Goal: Task Accomplishment & Management: Complete application form

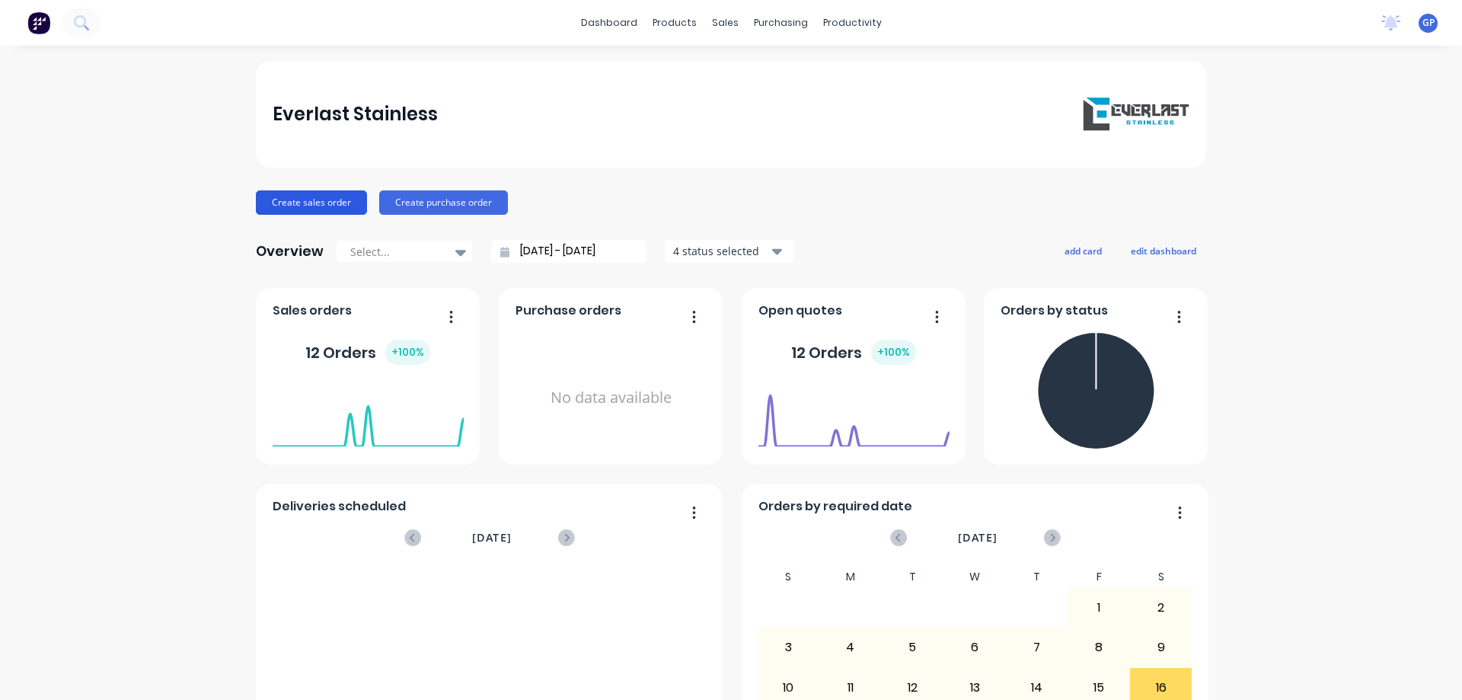
click at [310, 198] on button "Create sales order" at bounding box center [311, 202] width 111 height 24
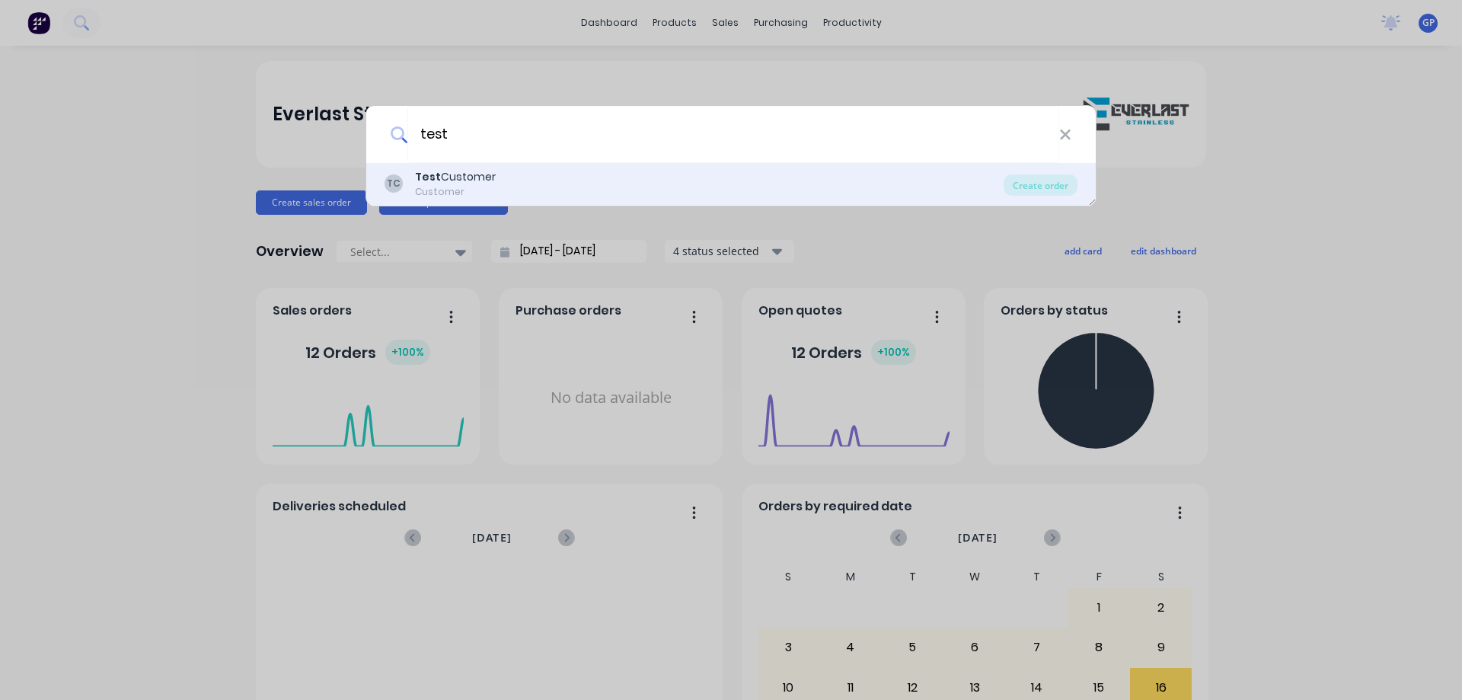
type input "test"
click at [529, 183] on div "TC Test Customer Customer" at bounding box center [693, 184] width 619 height 30
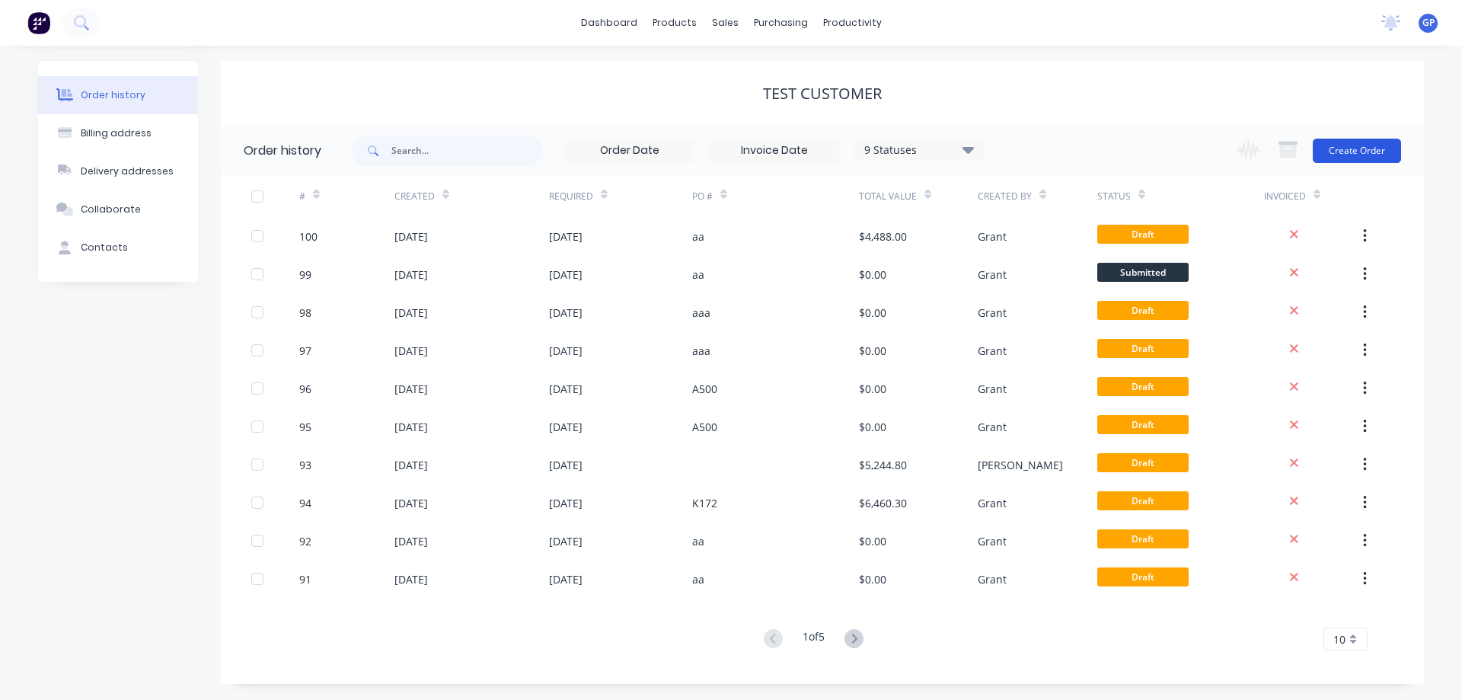
click at [1027, 147] on button "Create Order" at bounding box center [1356, 151] width 88 height 24
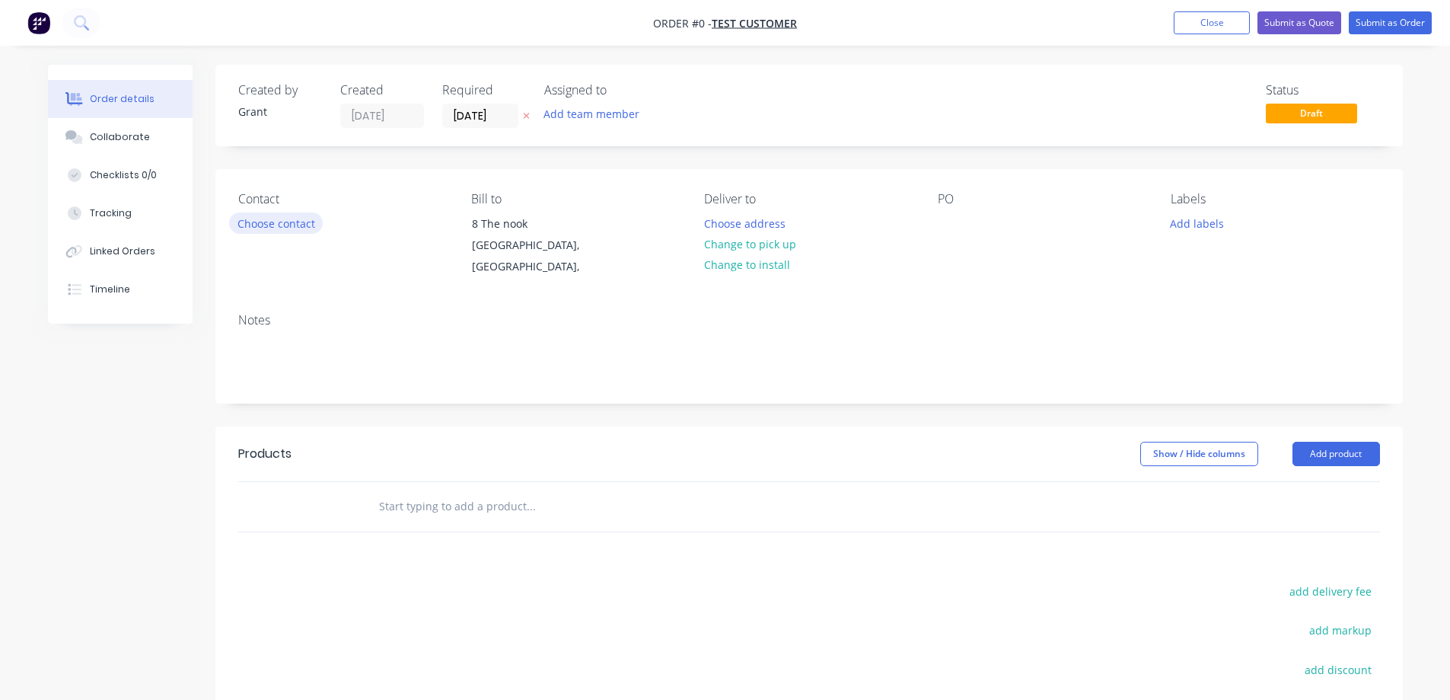
click at [241, 228] on button "Choose contact" at bounding box center [276, 222] width 94 height 21
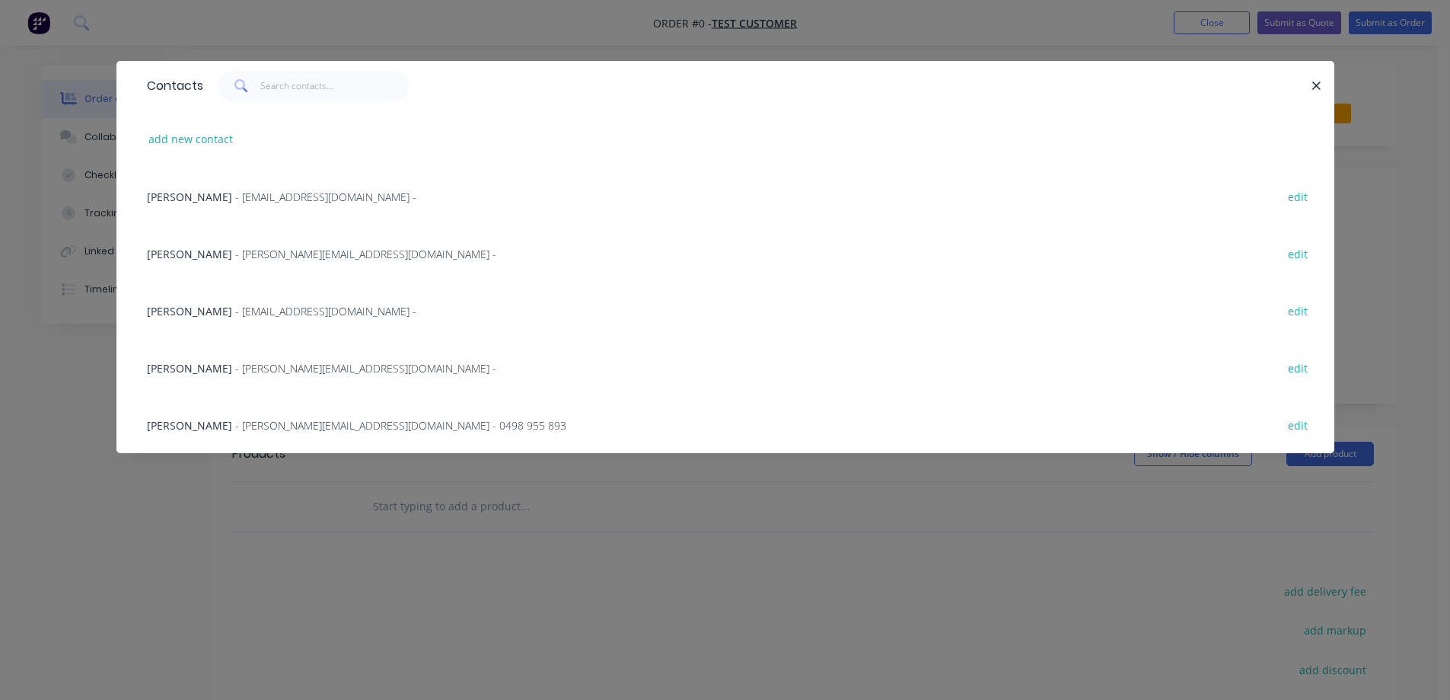
click at [226, 313] on span "[PERSON_NAME]" at bounding box center [189, 311] width 85 height 14
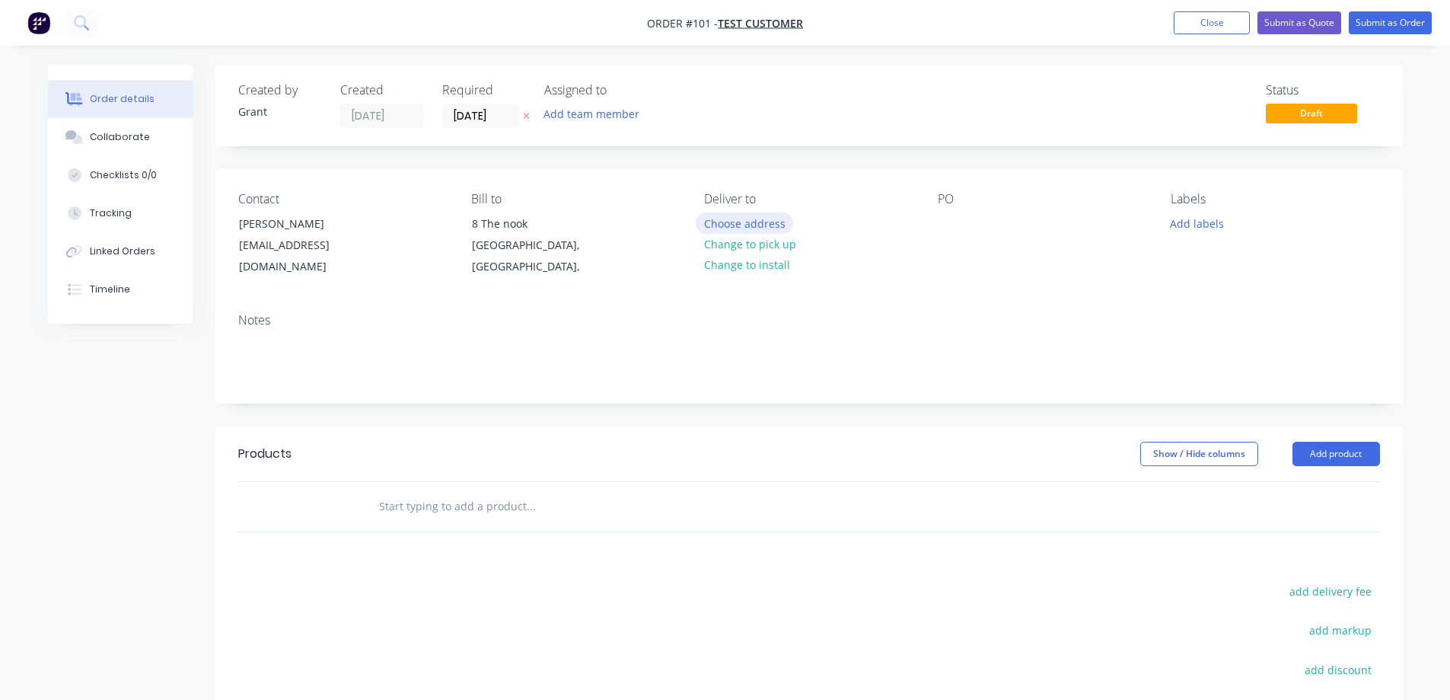
click at [714, 225] on button "Choose address" at bounding box center [744, 222] width 97 height 21
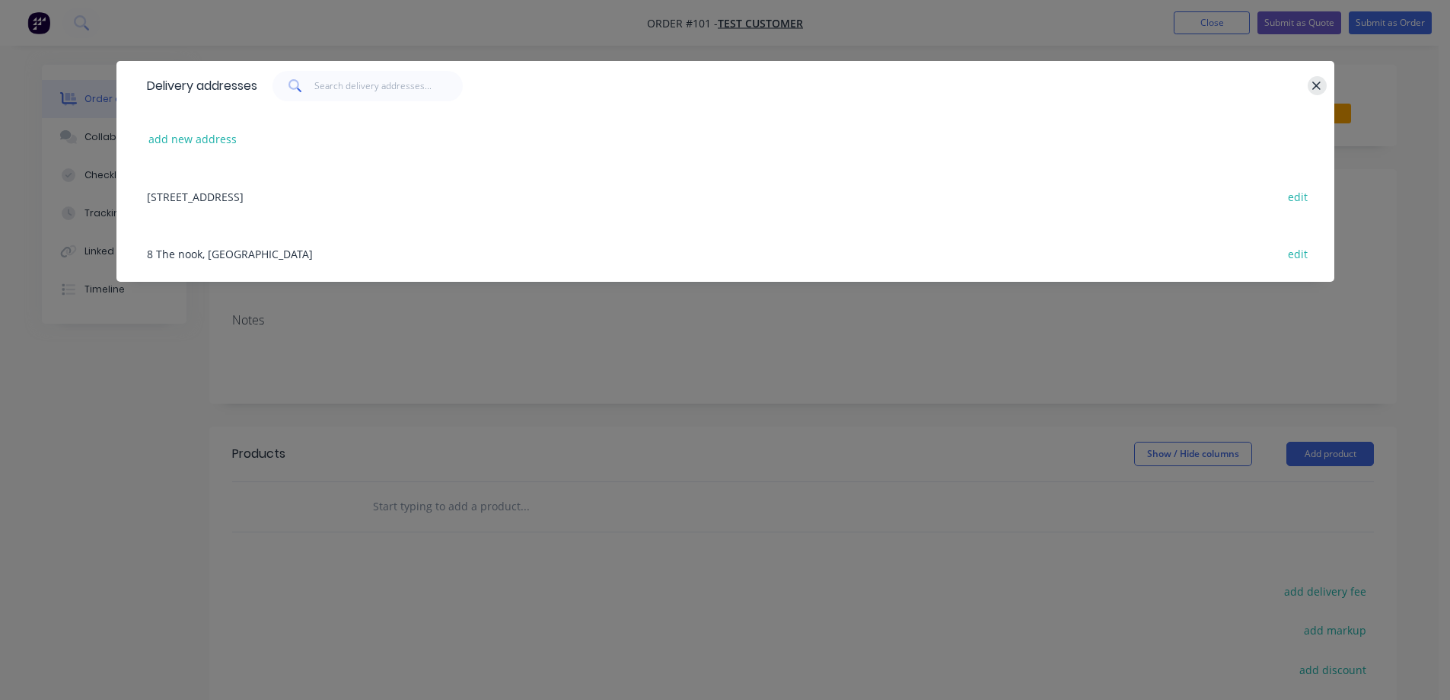
click at [1027, 89] on icon "button" at bounding box center [1317, 85] width 8 height 8
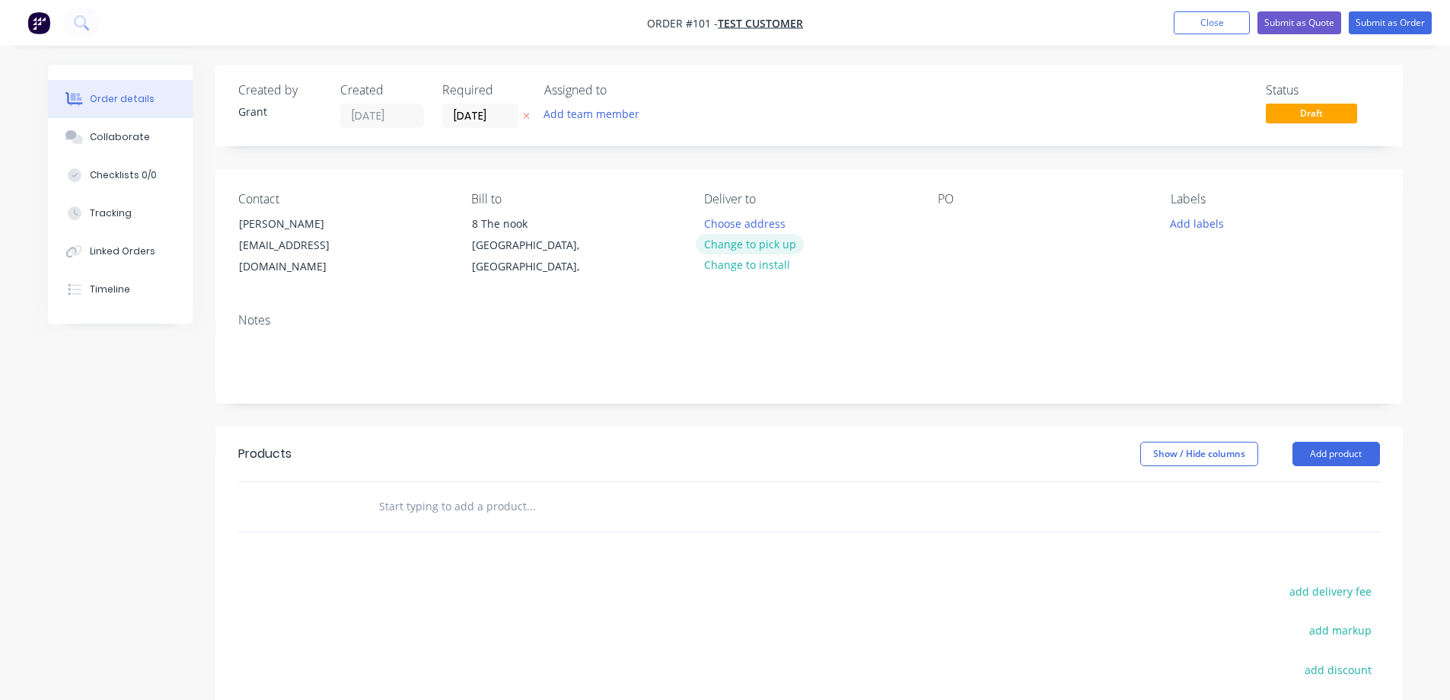
click at [753, 245] on button "Change to pick up" at bounding box center [750, 244] width 108 height 21
click at [947, 201] on div "PO" at bounding box center [1042, 199] width 209 height 14
click at [943, 220] on div at bounding box center [950, 223] width 24 height 22
click at [1027, 223] on button "Add labels" at bounding box center [1197, 222] width 70 height 21
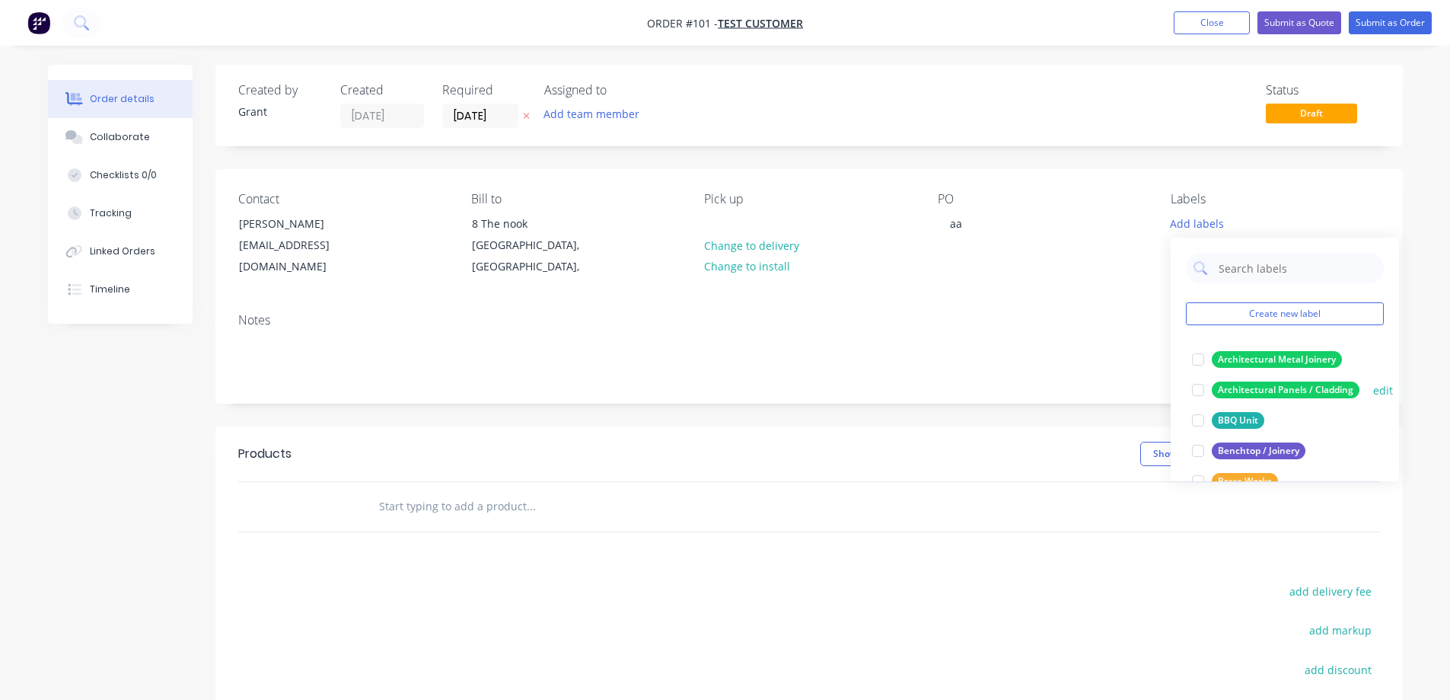
click at [1027, 390] on div at bounding box center [1198, 390] width 30 height 30
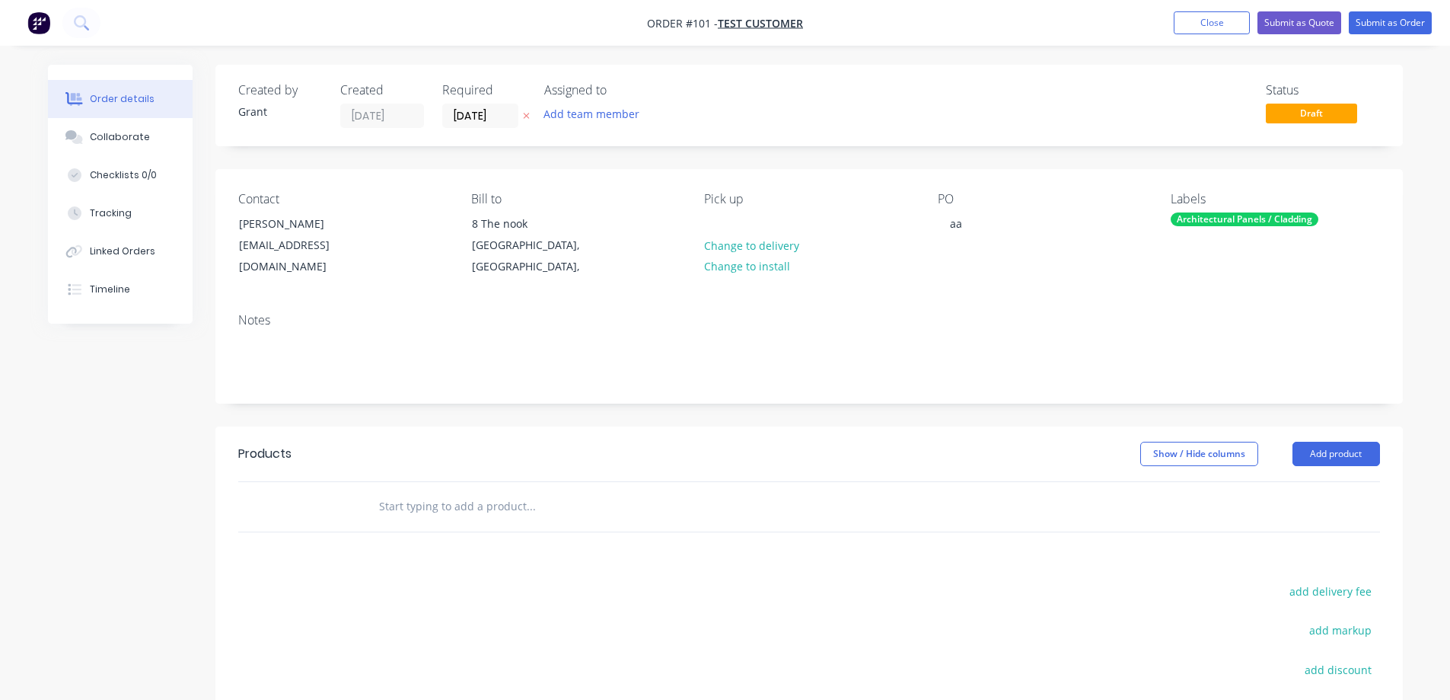
click at [561, 333] on div "Notes" at bounding box center [809, 352] width 1188 height 102
click at [1027, 422] on button "Add product" at bounding box center [1337, 454] width 88 height 24
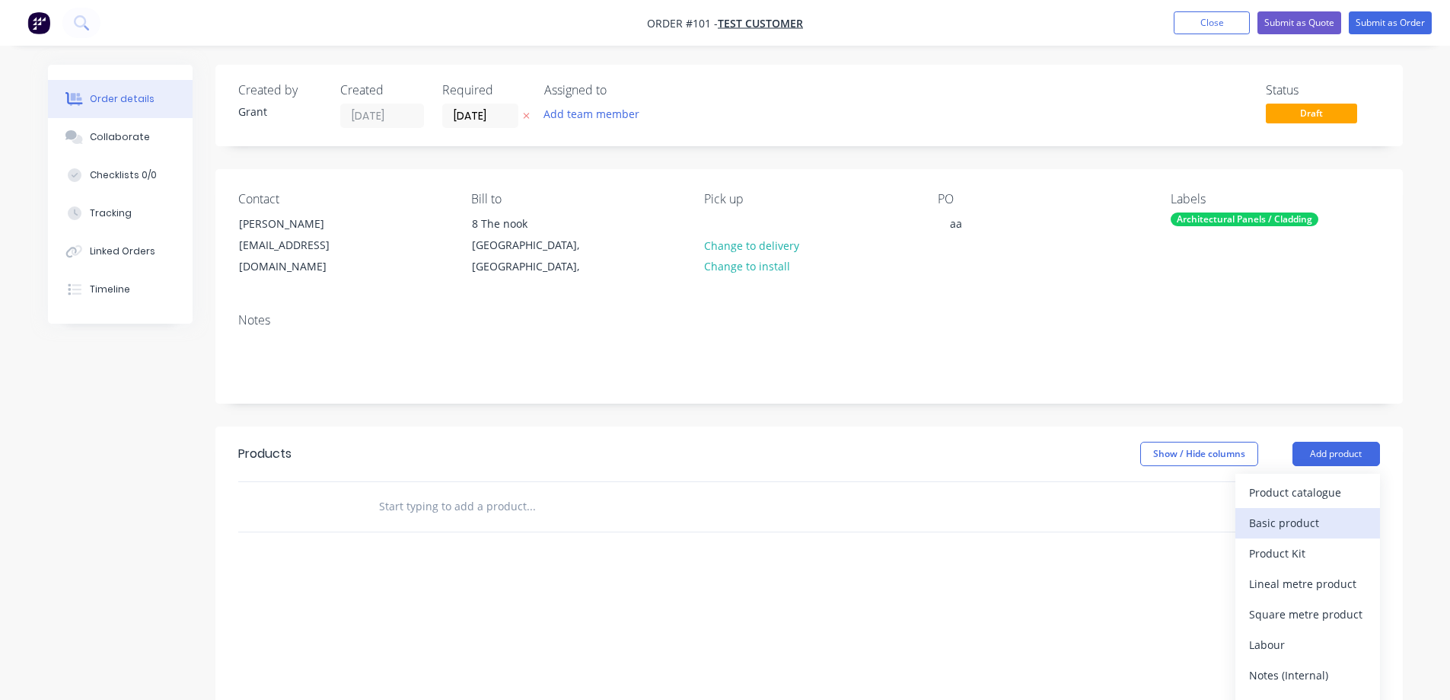
click at [1027, 422] on div "Basic product" at bounding box center [1307, 523] width 117 height 22
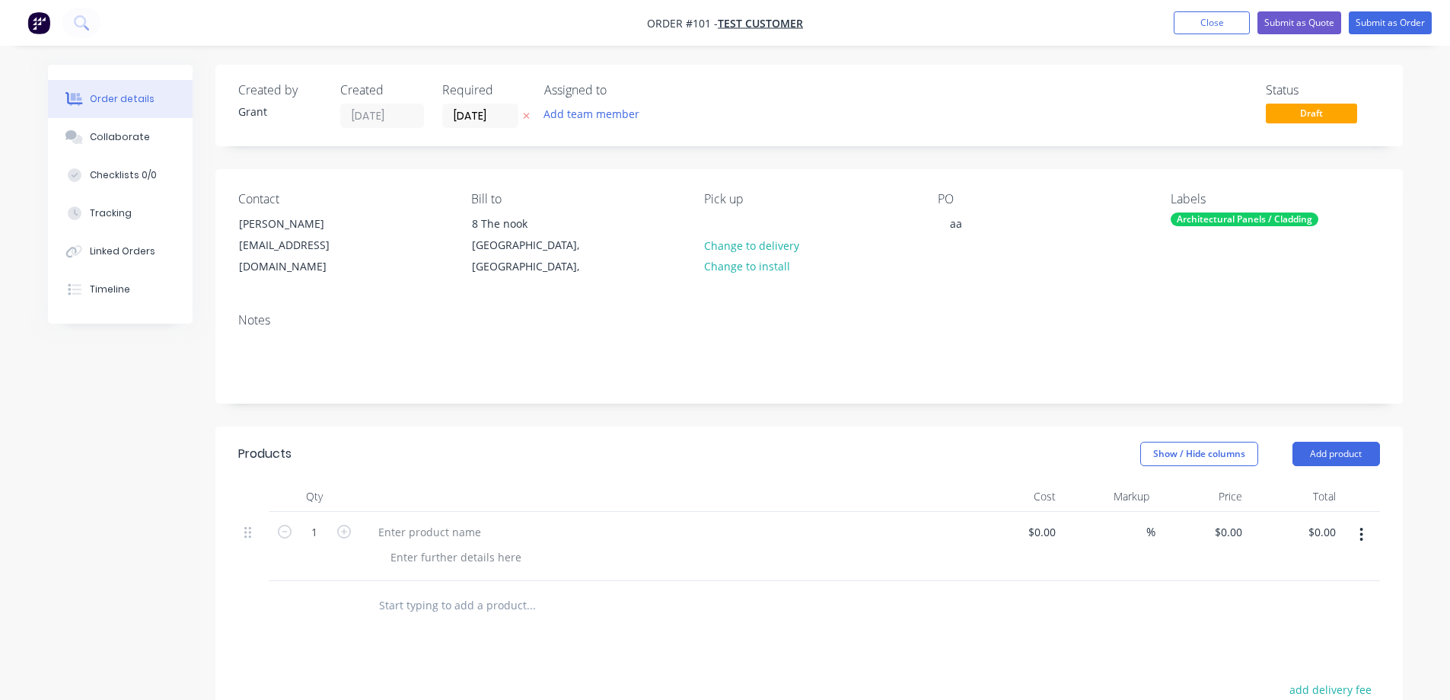
click at [515, 422] on div at bounding box center [664, 532] width 597 height 22
click at [484, 422] on div at bounding box center [429, 532] width 127 height 22
click at [1027, 422] on button "Add product" at bounding box center [1337, 454] width 88 height 24
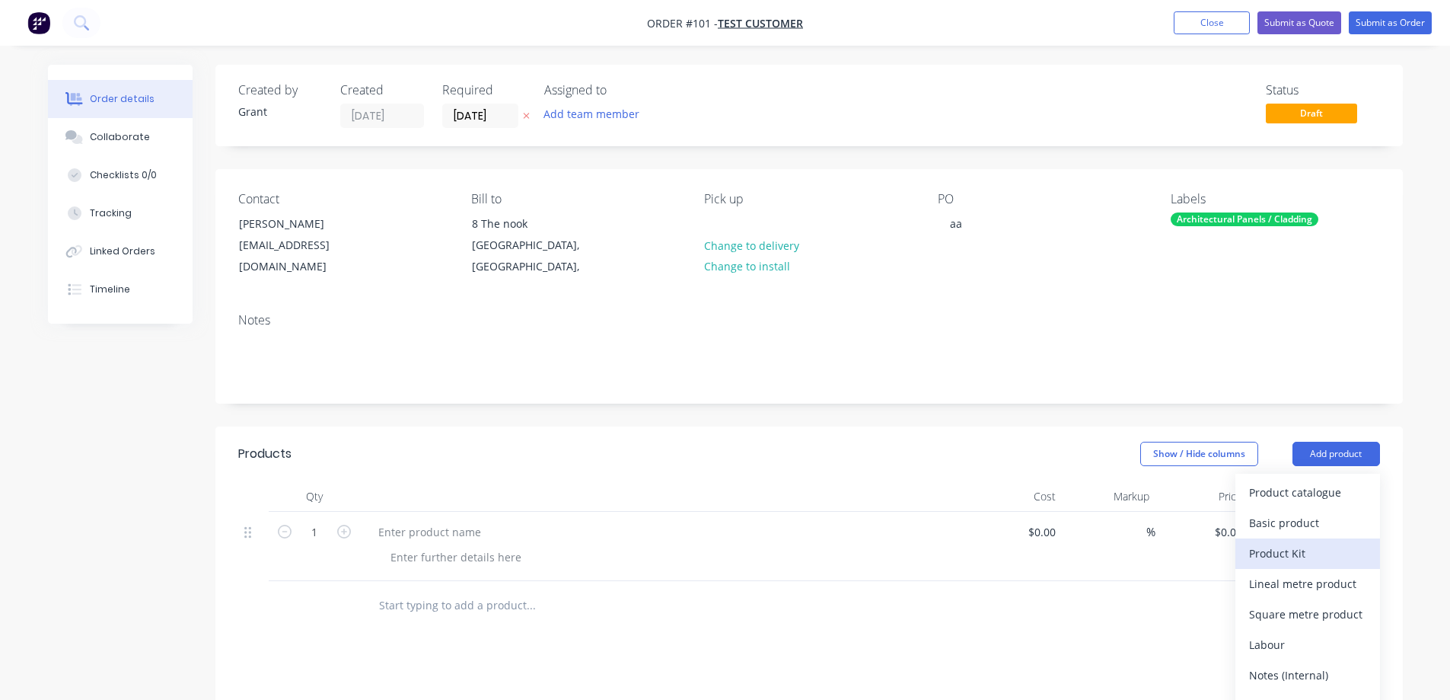
click at [1027, 422] on div "Product Kit" at bounding box center [1307, 553] width 117 height 22
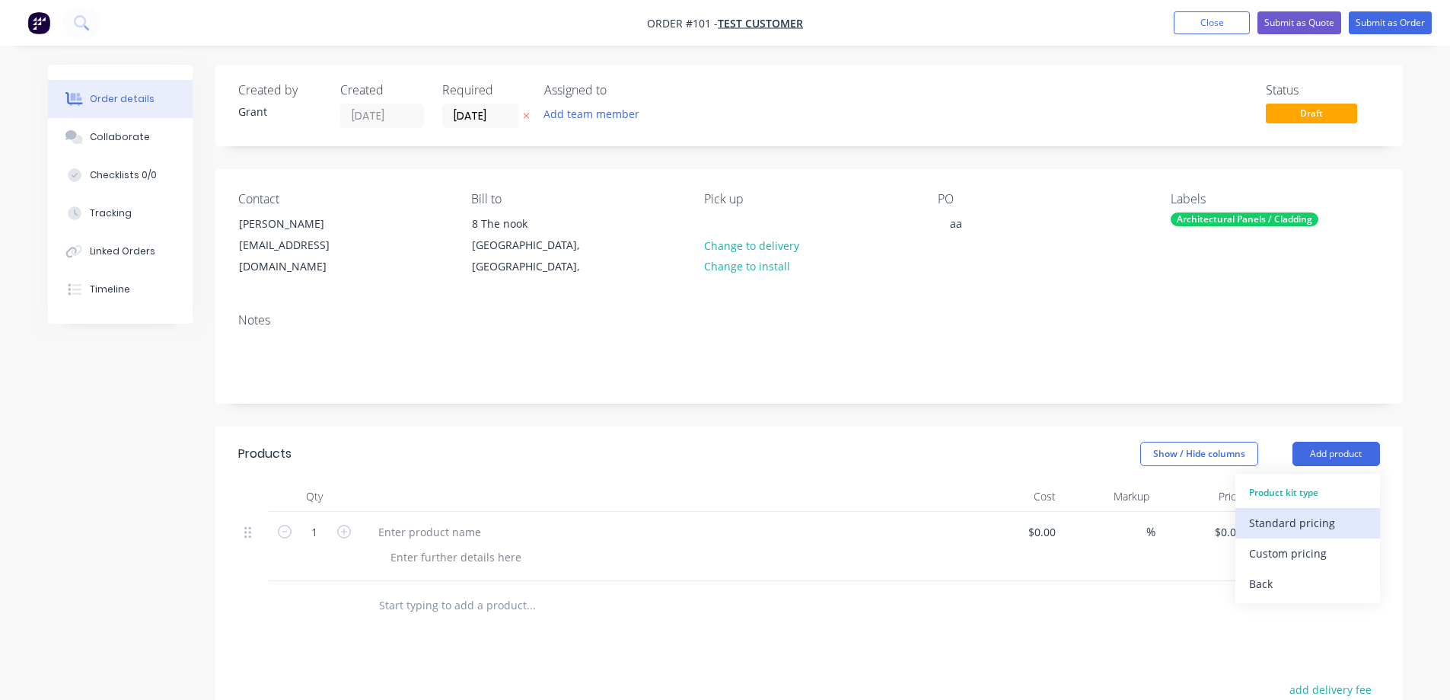
click at [1027, 422] on div "Standard pricing" at bounding box center [1307, 523] width 117 height 22
click at [209, 422] on icon at bounding box center [208, 602] width 7 height 8
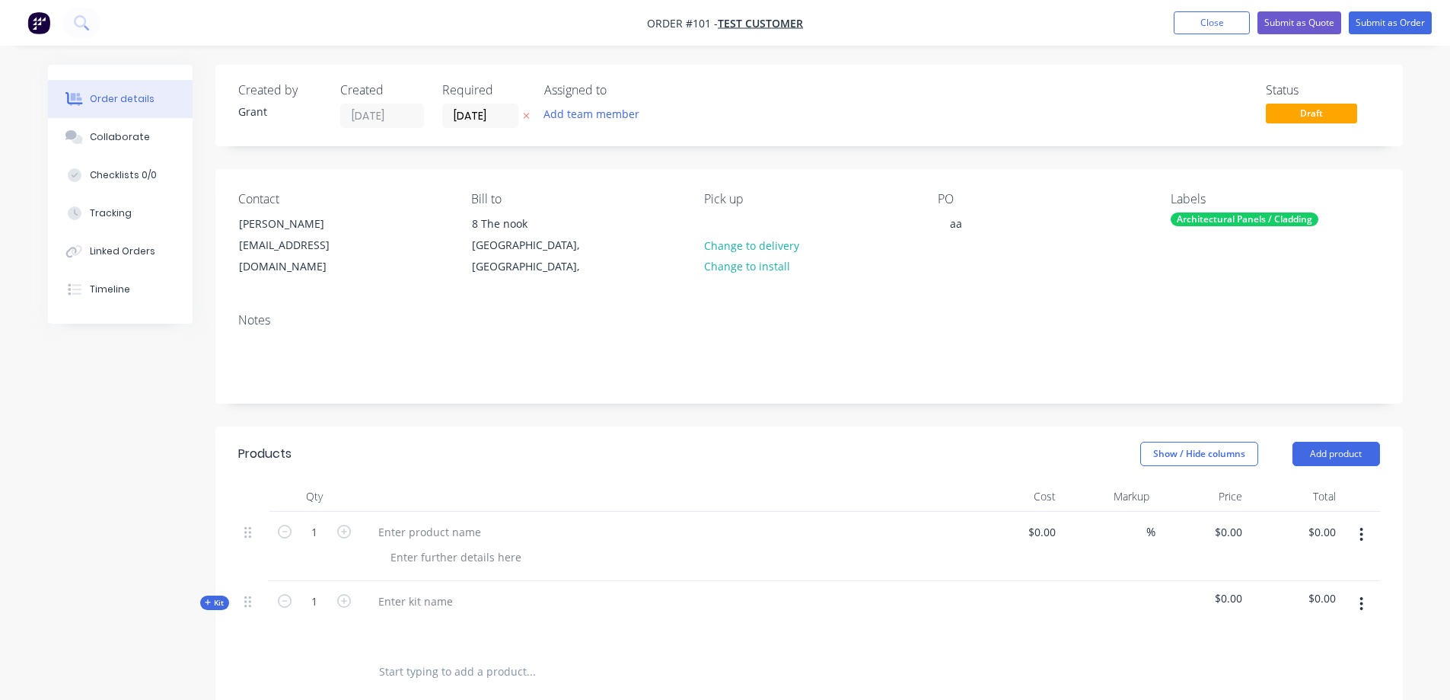
click at [231, 422] on div "Qty Cost Markup Price Total 1 $0.00 $0.00 % $0.00 $0.00 $0.00 $0.00 Kit 1 $0.00…" at bounding box center [809, 588] width 1188 height 215
drag, startPoint x: 231, startPoint y: 529, endPoint x: 263, endPoint y: 532, distance: 32.1
click at [232, 422] on div "Qty Cost Markup Price Total 1 $0.00 $0.00 % $0.00 $0.00 $0.00 $0.00 Kit 1 $0.00…" at bounding box center [809, 588] width 1188 height 215
click at [559, 422] on div at bounding box center [670, 557] width 585 height 22
drag, startPoint x: 558, startPoint y: 545, endPoint x: 439, endPoint y: 573, distance: 122.0
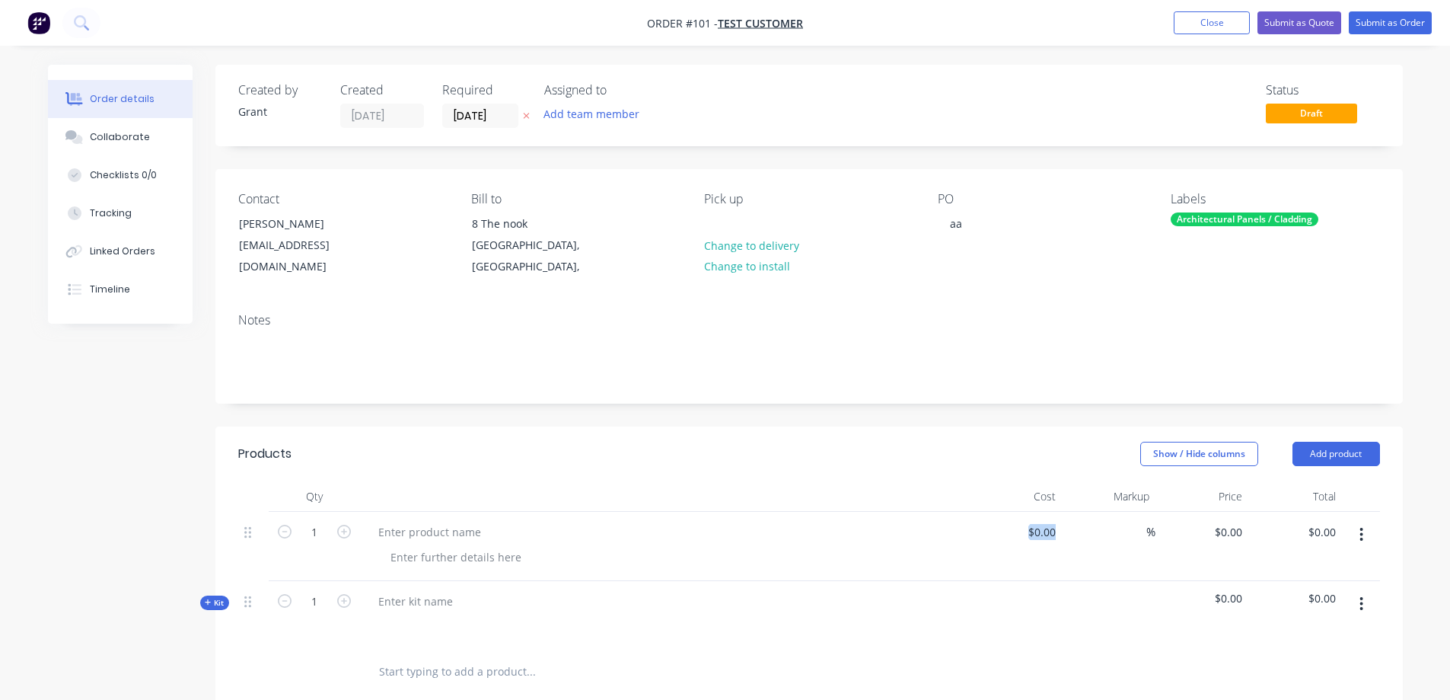
click at [557, 422] on div at bounding box center [670, 557] width 585 height 22
click at [1027, 422] on button "Add product" at bounding box center [1337, 454] width 88 height 24
click at [1027, 422] on div "Basic product" at bounding box center [1307, 523] width 117 height 22
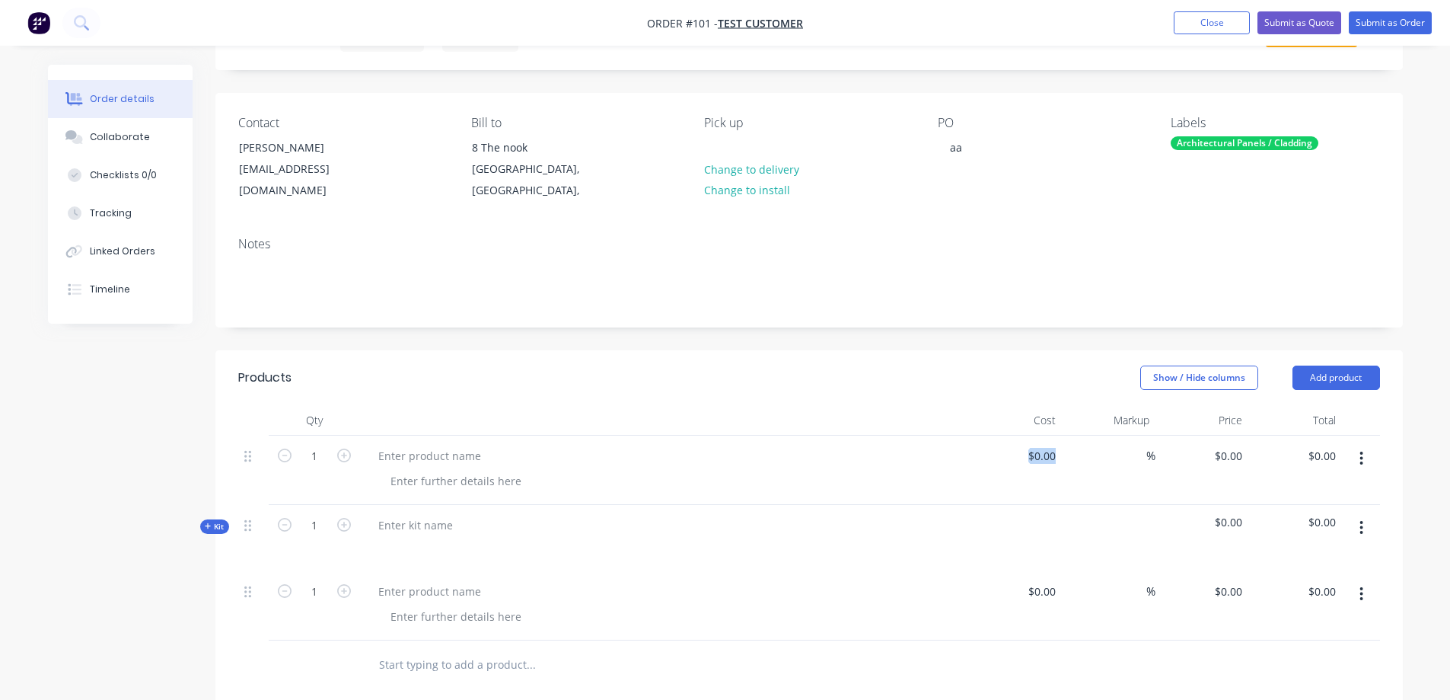
click at [1027, 422] on icon "button" at bounding box center [1362, 593] width 4 height 17
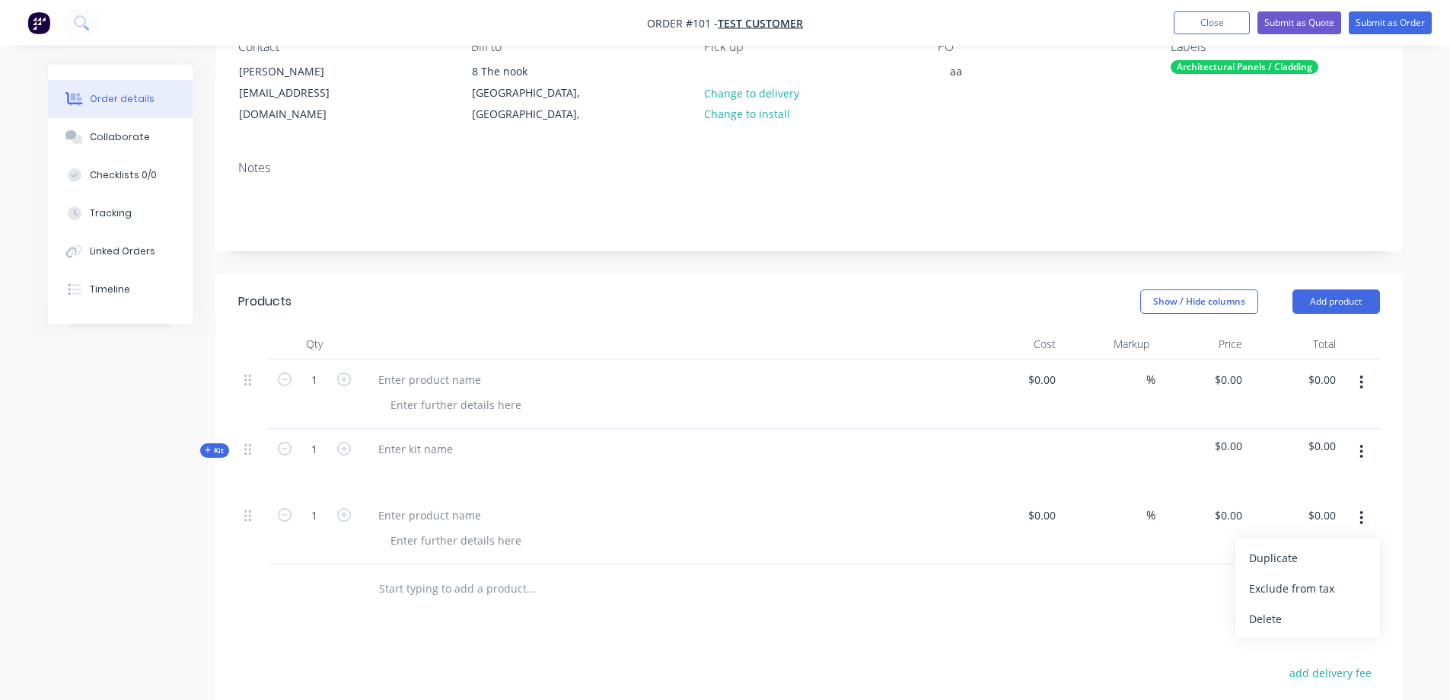
click at [1027, 422] on div "Duplicate Exclude from tax Delete" at bounding box center [1307, 587] width 145 height 99
click at [1027, 422] on div "Delete" at bounding box center [1307, 618] width 117 height 22
click at [1027, 422] on button "button" at bounding box center [1362, 451] width 36 height 27
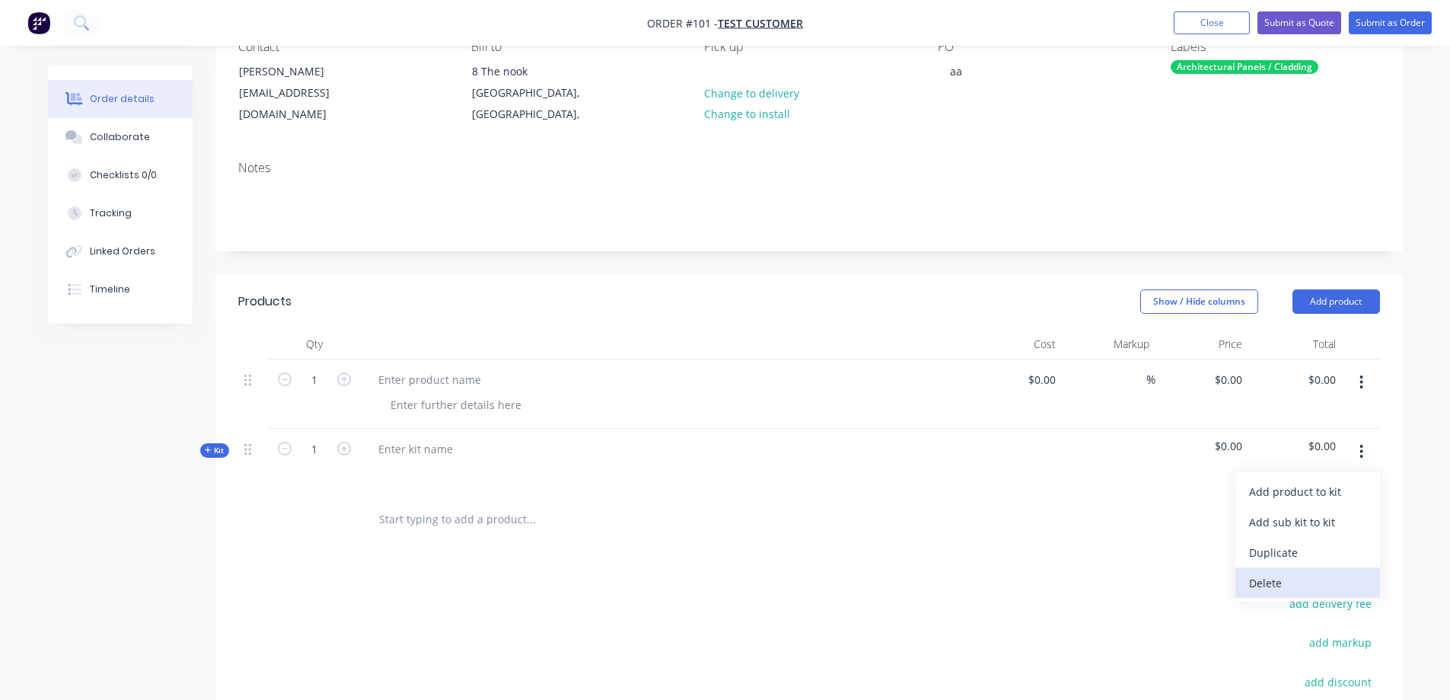
click at [1027, 422] on div "Delete" at bounding box center [1307, 583] width 117 height 22
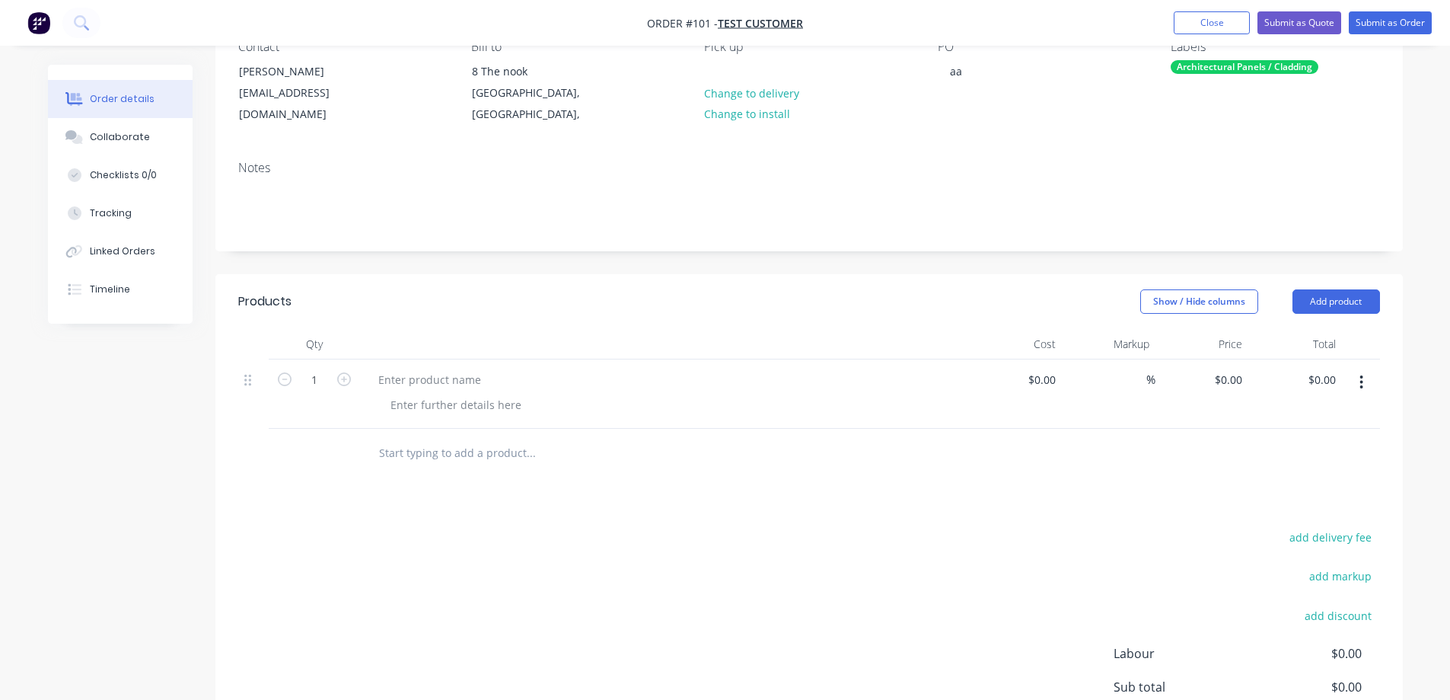
click at [252, 381] on div at bounding box center [253, 378] width 18 height 21
click at [477, 382] on div at bounding box center [429, 379] width 127 height 22
type input "$2,500.00"
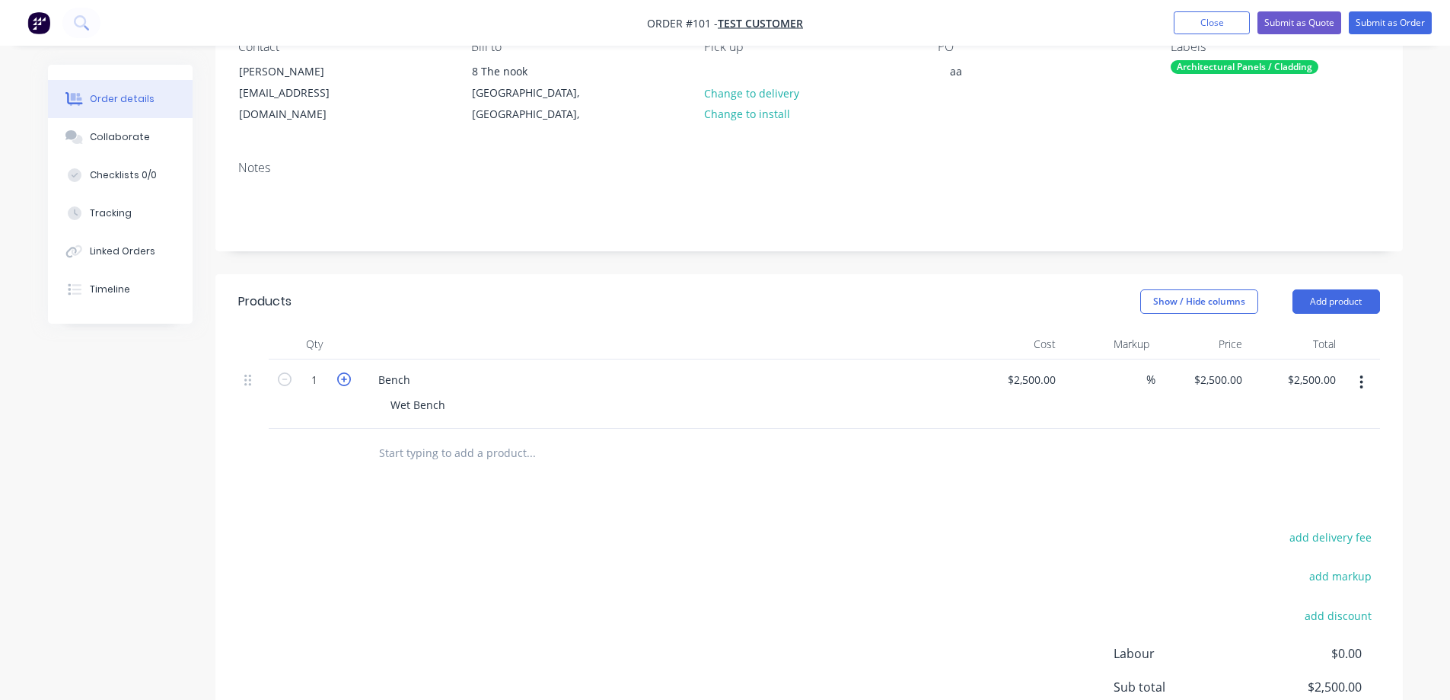
click at [343, 378] on icon "button" at bounding box center [344, 379] width 14 height 14
type input "2"
type input "$5,000.00"
click at [343, 378] on icon "button" at bounding box center [344, 379] width 14 height 14
type input "3"
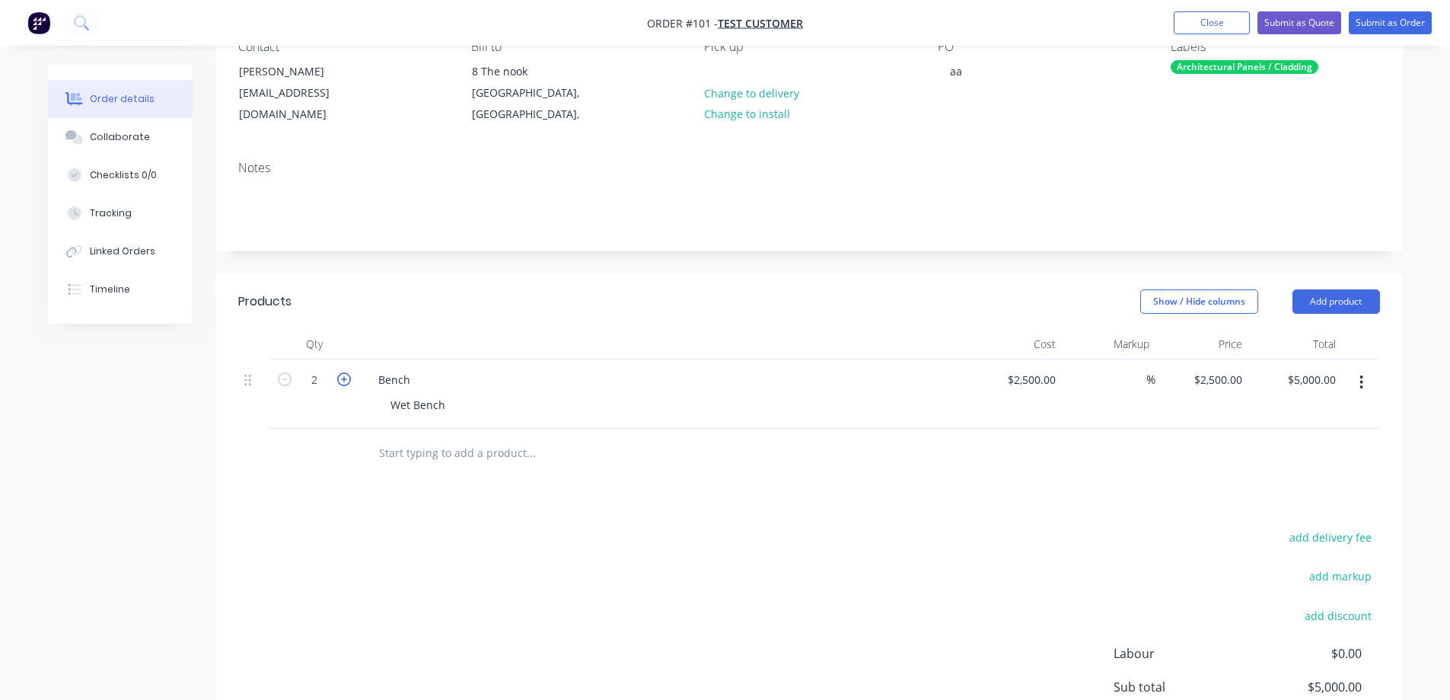
type input "$7,500.00"
click at [1027, 304] on button "Add product" at bounding box center [1337, 301] width 88 height 24
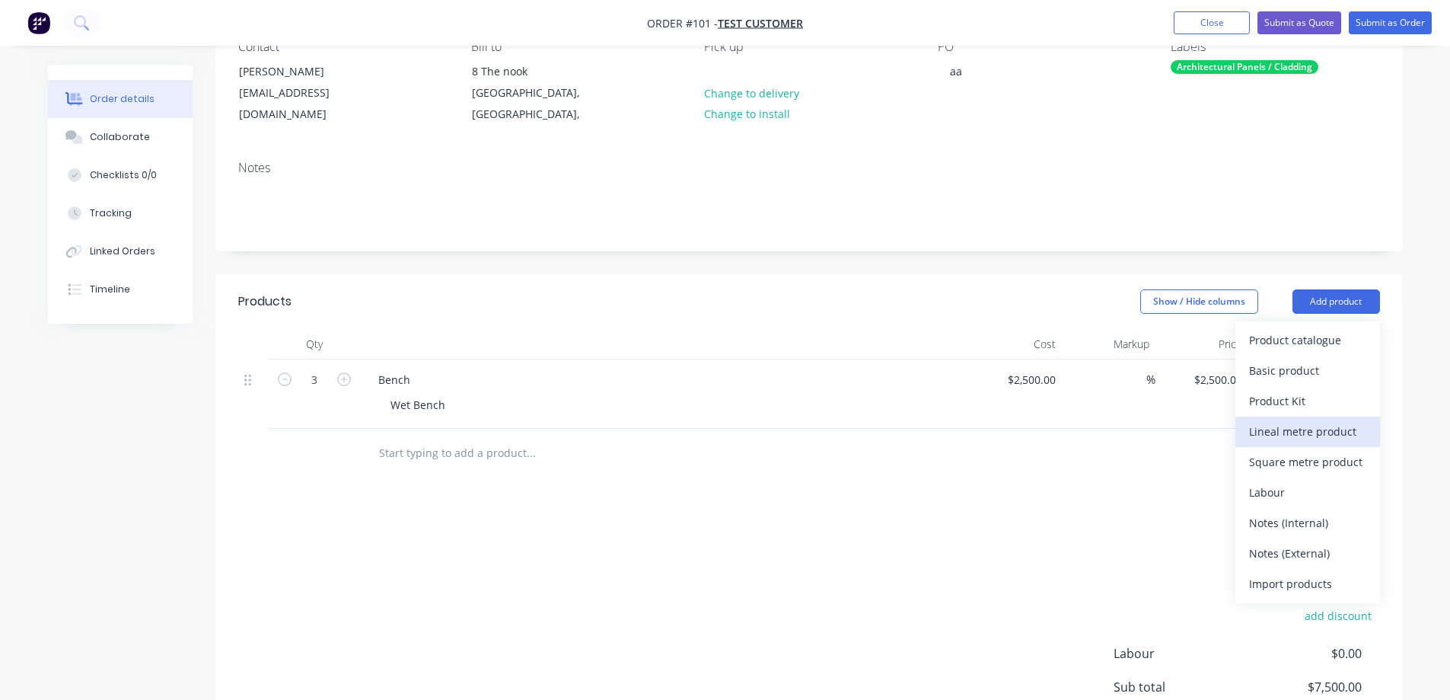
click at [1027, 422] on div "Lineal metre product" at bounding box center [1307, 431] width 117 height 22
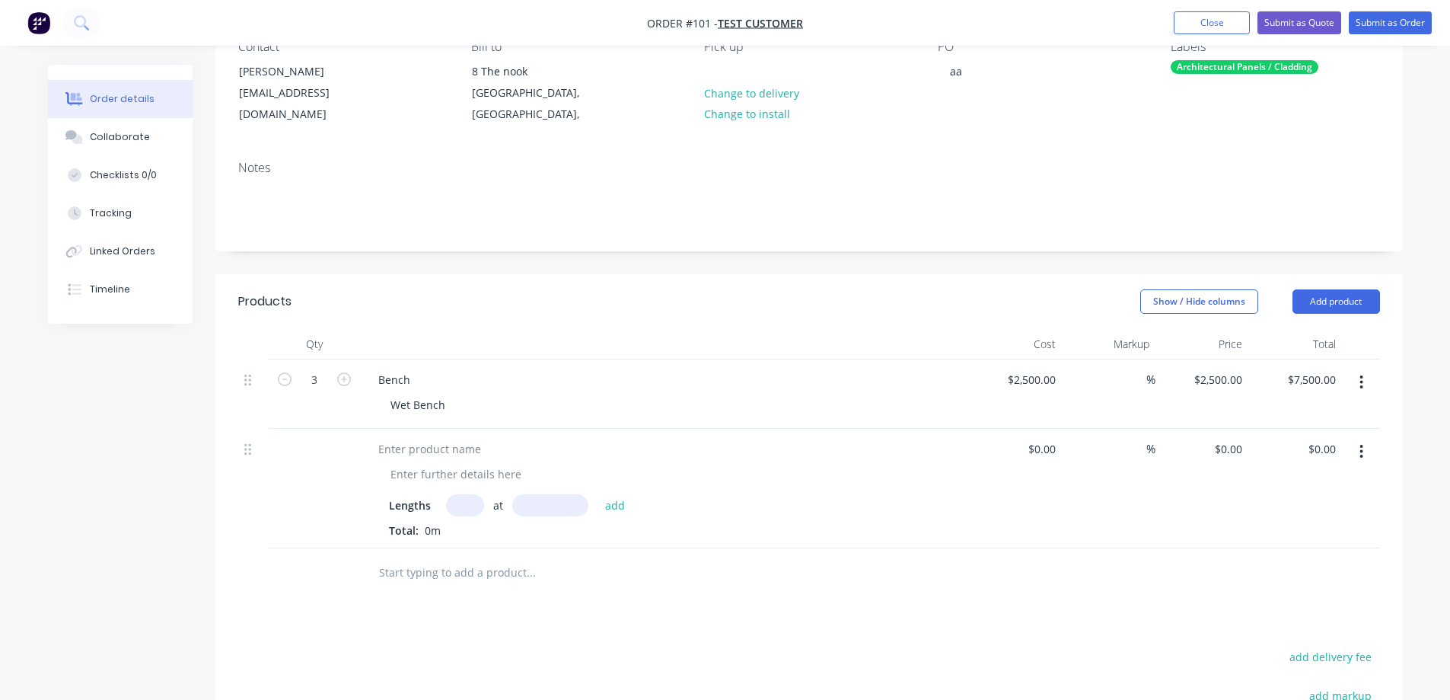
click at [465, 422] on input "text" at bounding box center [465, 505] width 38 height 22
click at [469, 422] on div at bounding box center [429, 449] width 127 height 22
click at [468, 422] on input "text" at bounding box center [465, 505] width 38 height 22
type input "5"
type input "25mm"
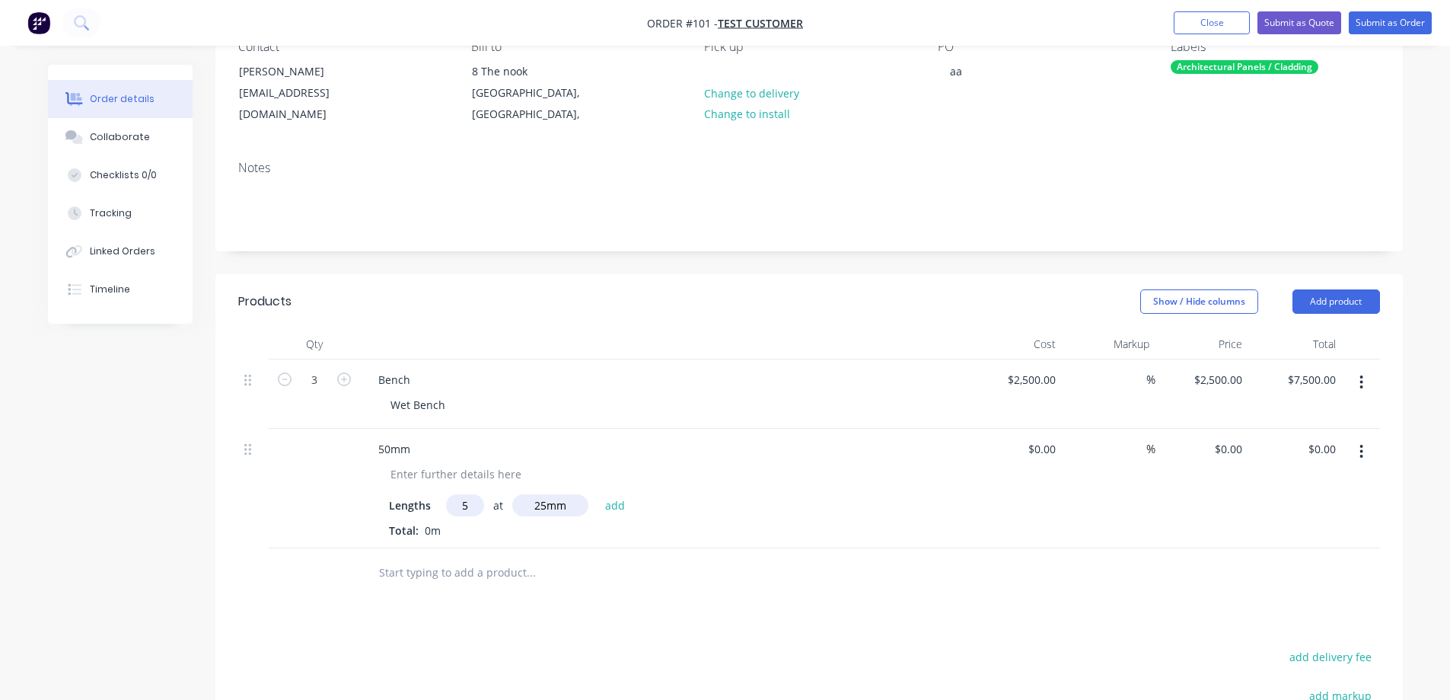
click at [453, 422] on div "Total: 0m" at bounding box center [664, 530] width 551 height 16
click at [621, 422] on button "add" at bounding box center [616, 504] width 36 height 21
click at [456, 422] on span "0.125m" at bounding box center [443, 555] width 49 height 14
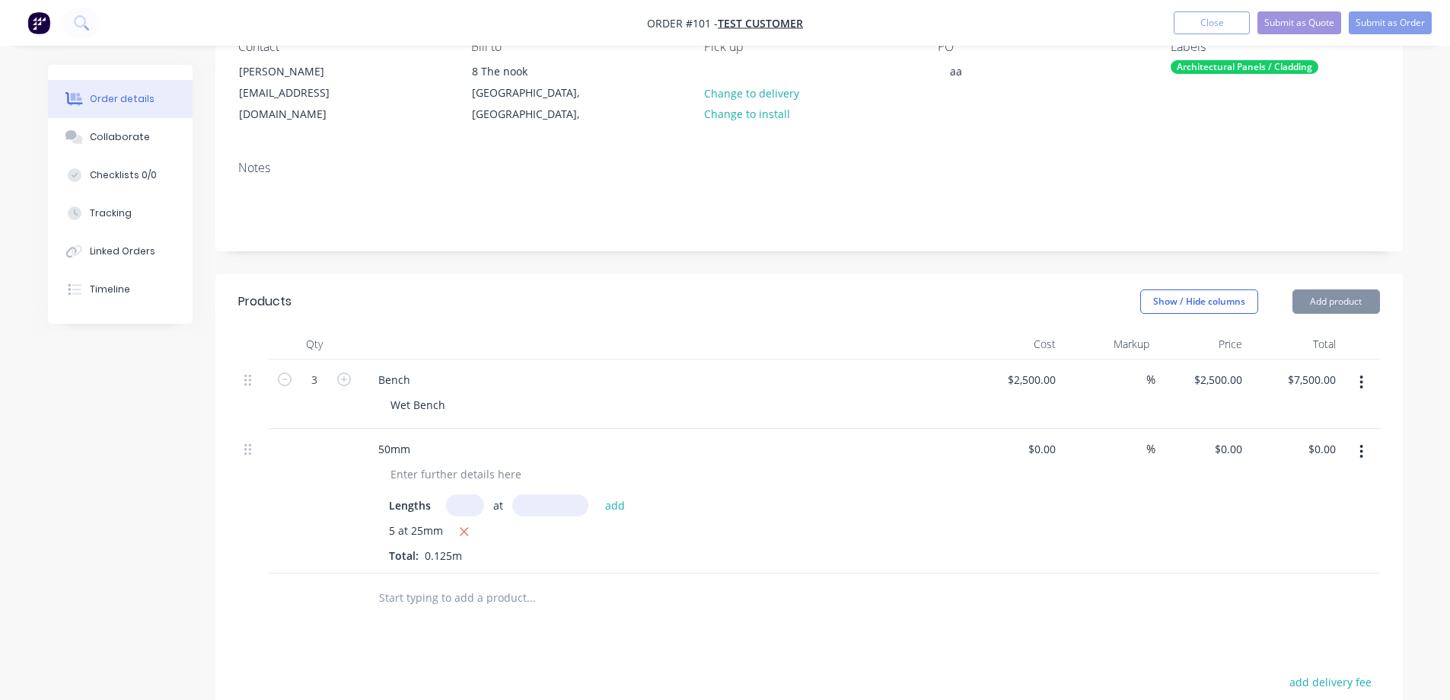
click at [1027, 422] on div "%" at bounding box center [1109, 501] width 94 height 145
click at [1027, 422] on input "0" at bounding box center [1053, 449] width 18 height 22
type input "$75.00"
type input "$9.38"
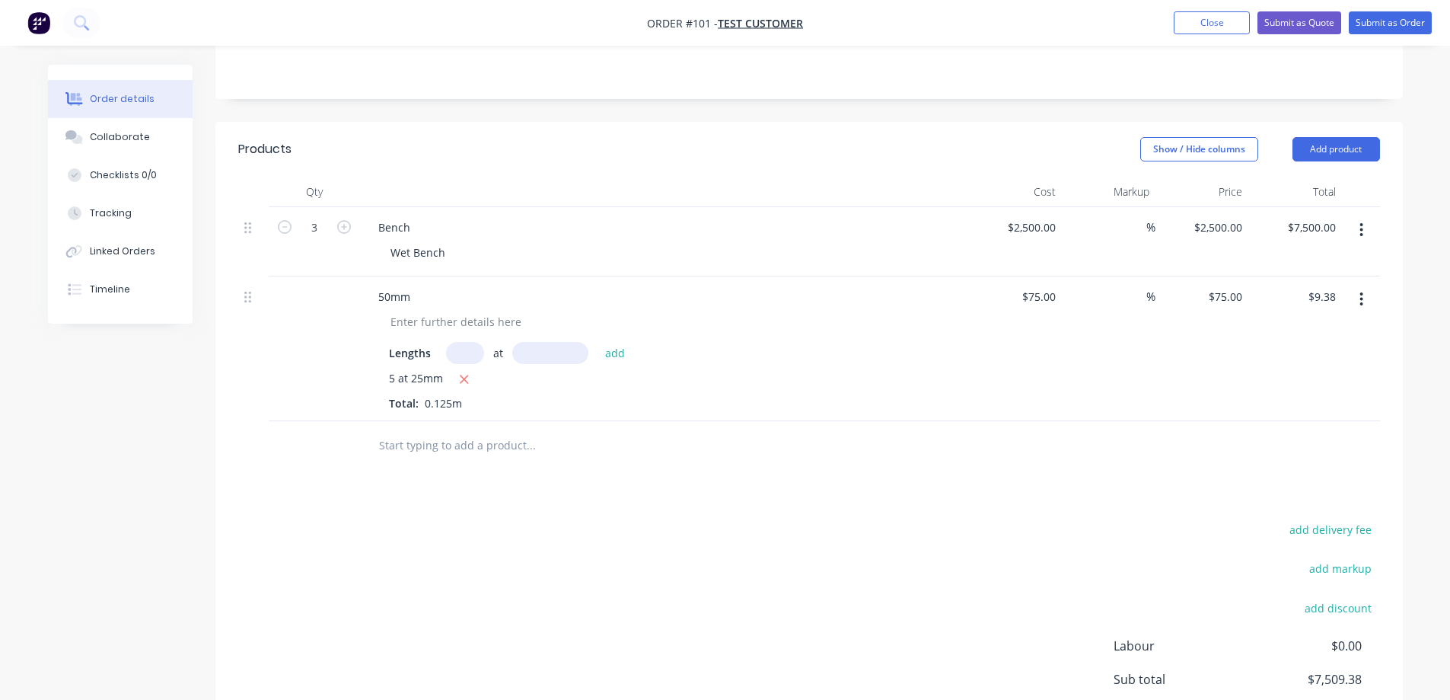
scroll to position [228, 0]
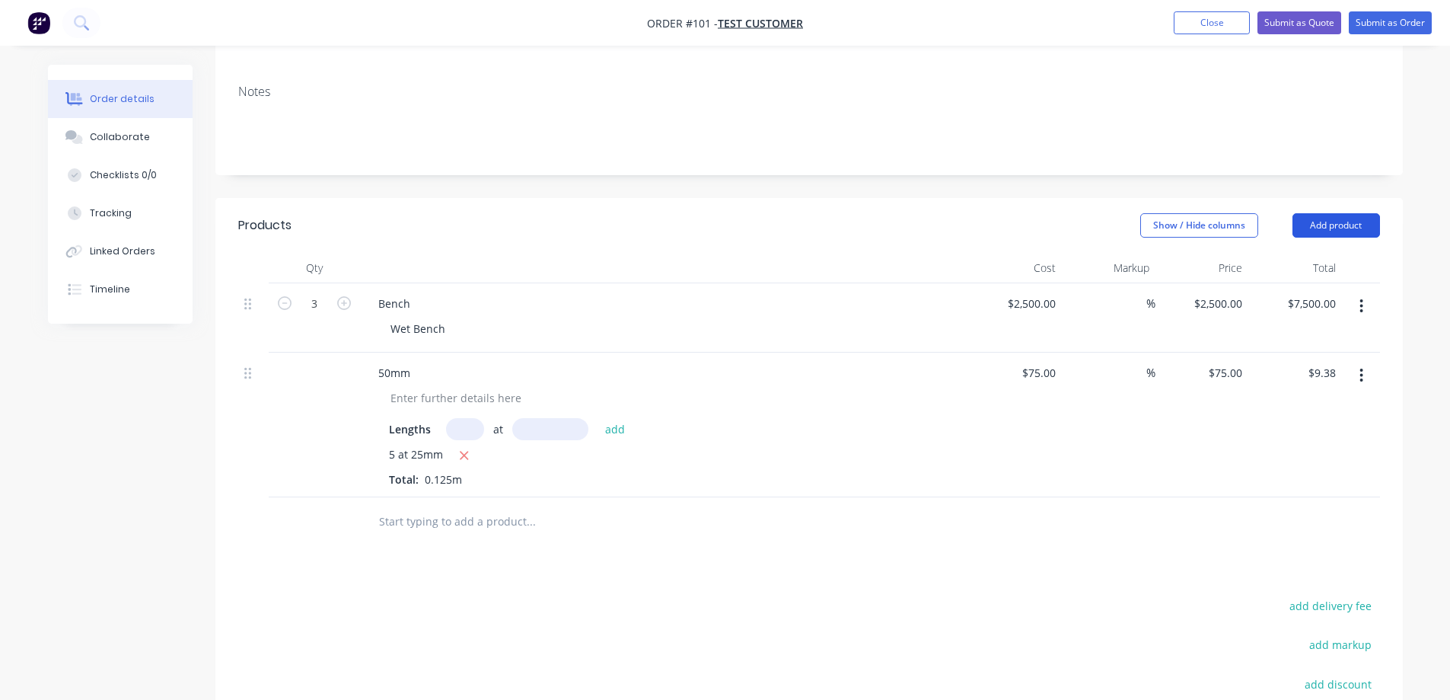
click at [1027, 222] on button "Add product" at bounding box center [1337, 225] width 88 height 24
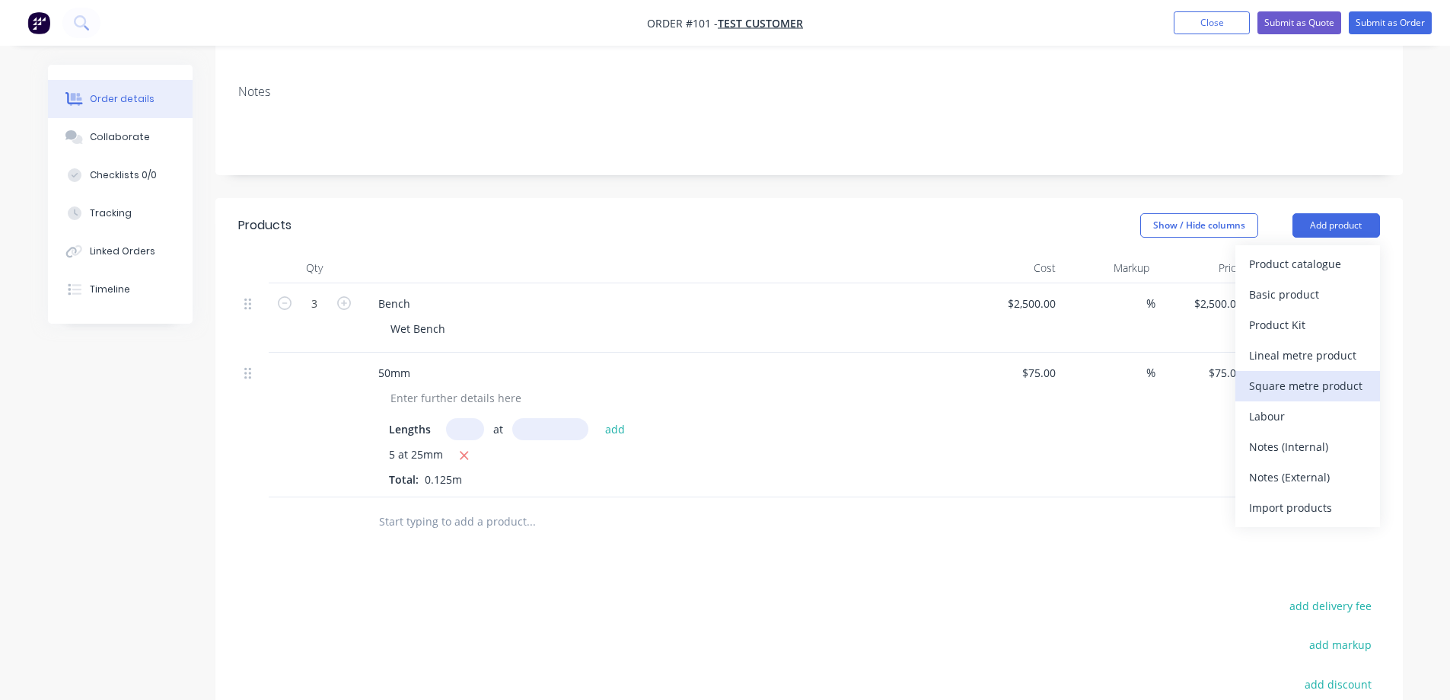
click at [1027, 382] on div "Square metre product" at bounding box center [1307, 386] width 117 height 22
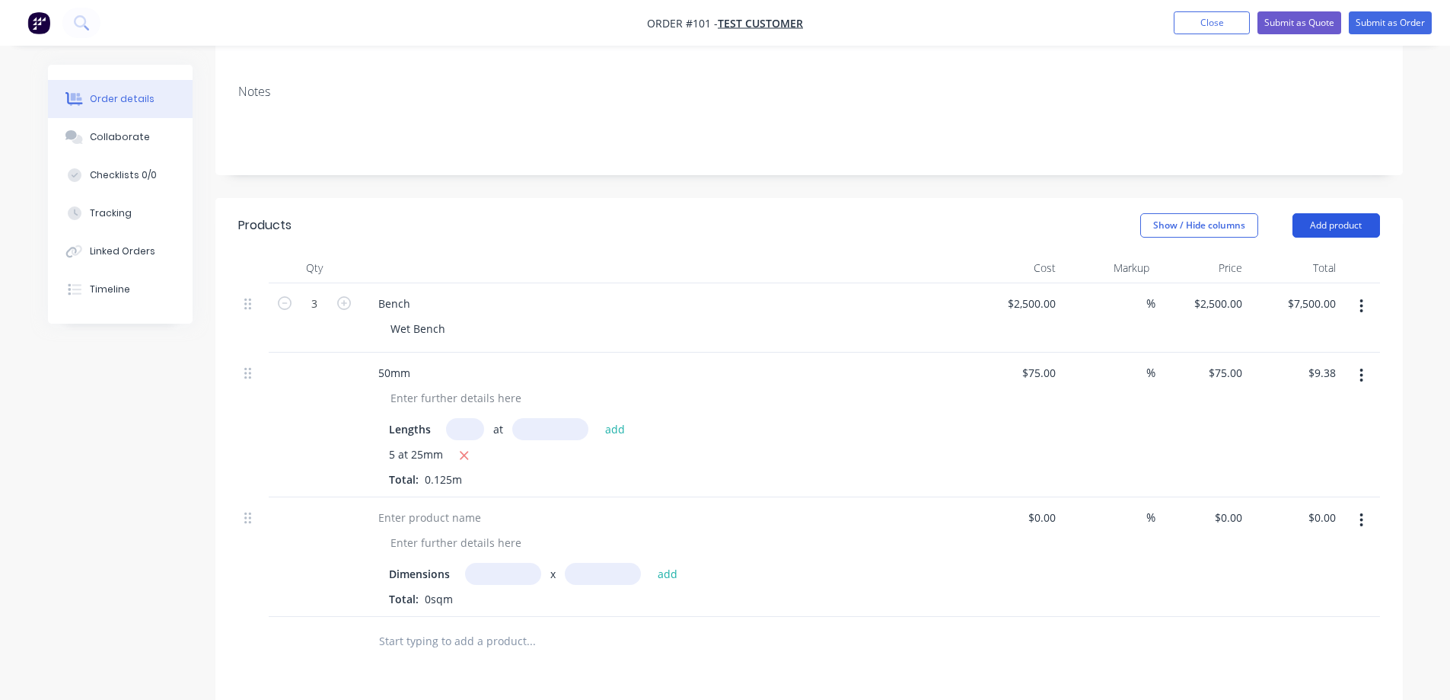
click at [1027, 225] on button "Add product" at bounding box center [1337, 225] width 88 height 24
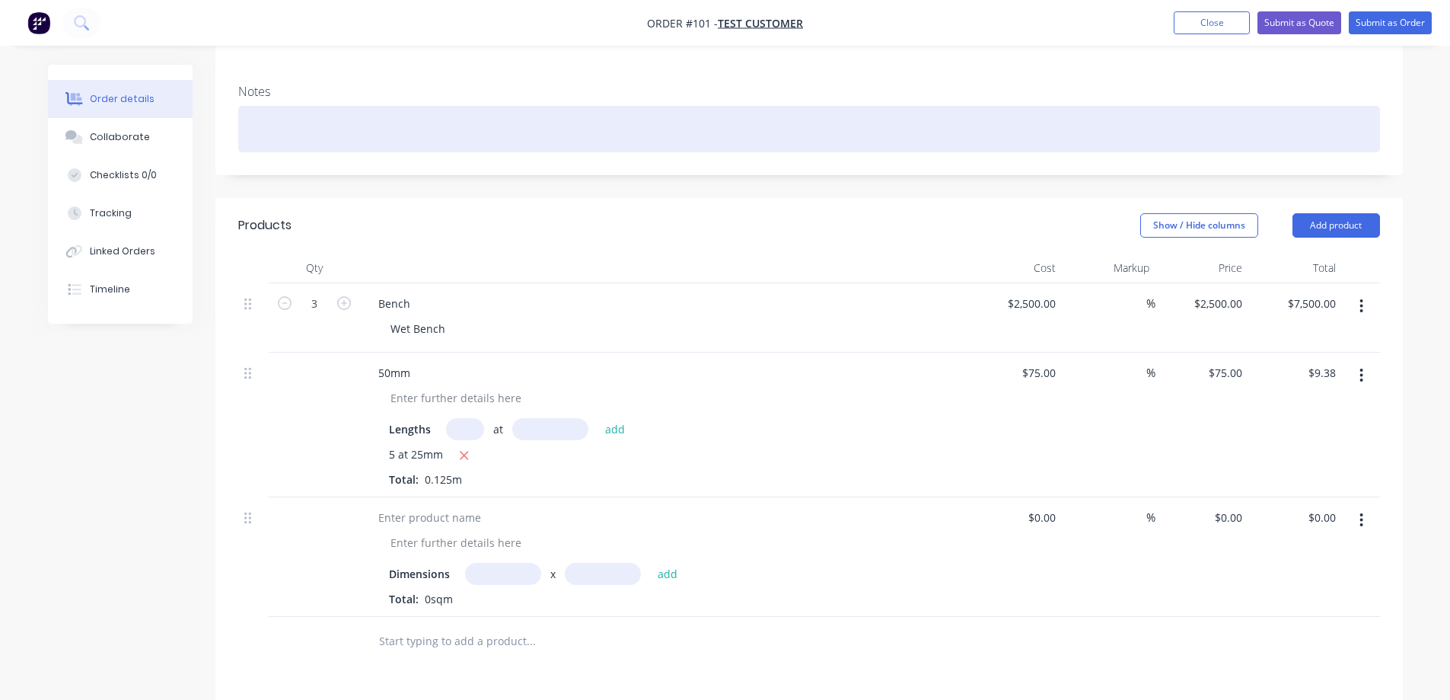
drag, startPoint x: 1345, startPoint y: 142, endPoint x: 1388, endPoint y: 67, distance: 86.3
click at [1027, 120] on div at bounding box center [809, 129] width 1142 height 46
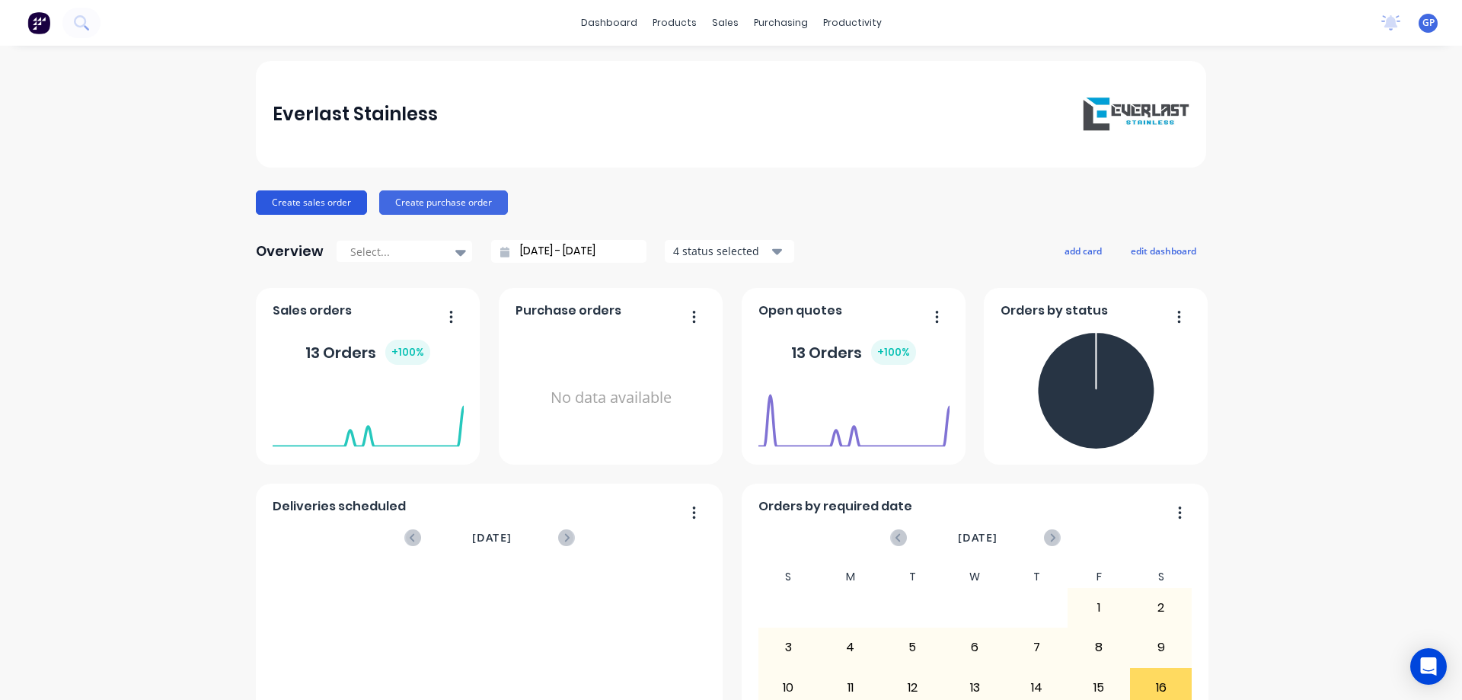
click at [322, 201] on button "Create sales order" at bounding box center [311, 202] width 111 height 24
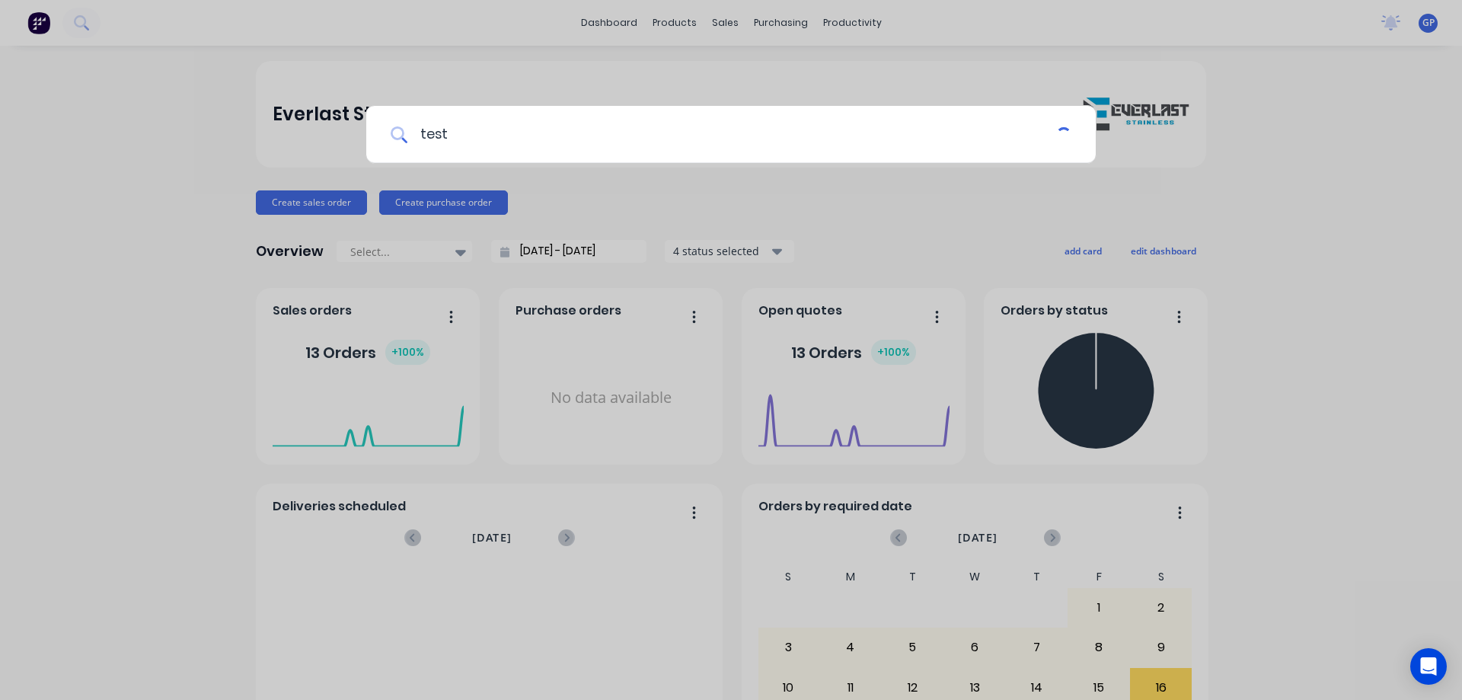
type input "test"
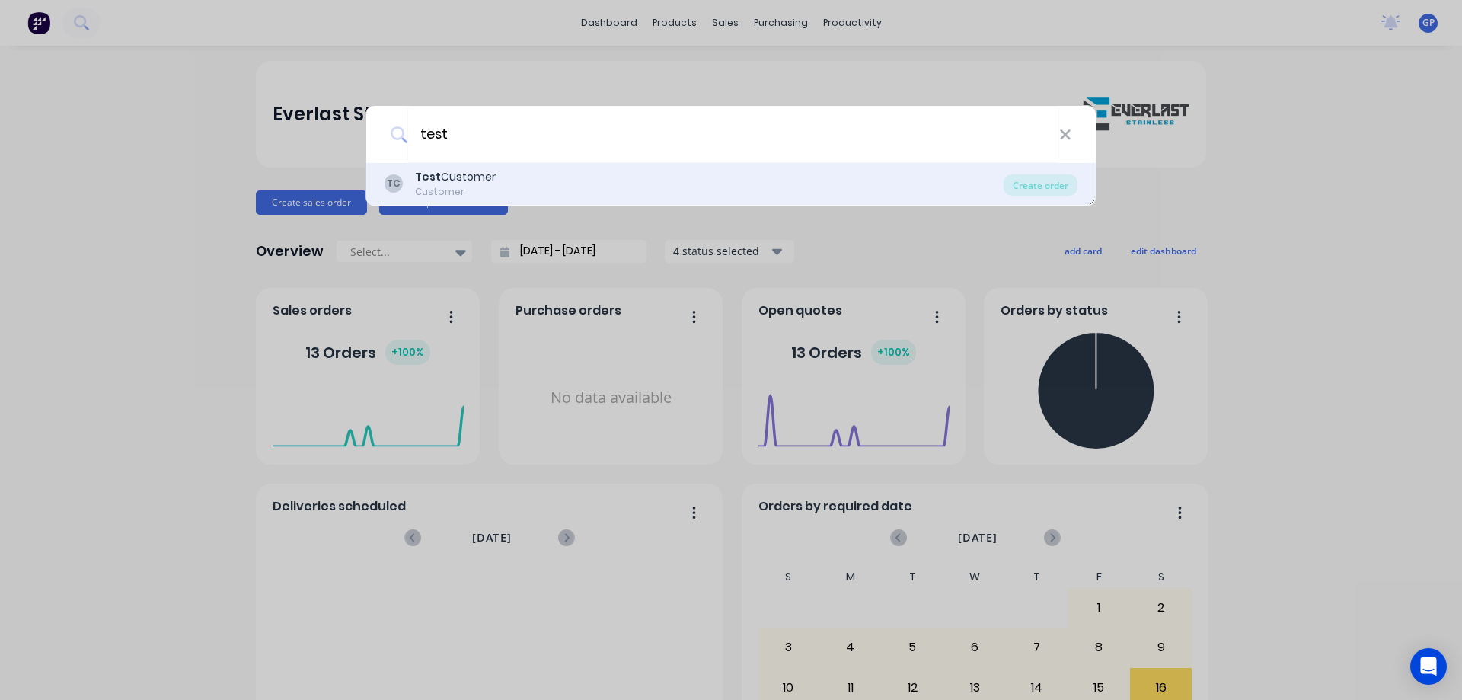
click at [556, 183] on div "TC Test Customer Customer" at bounding box center [693, 184] width 619 height 30
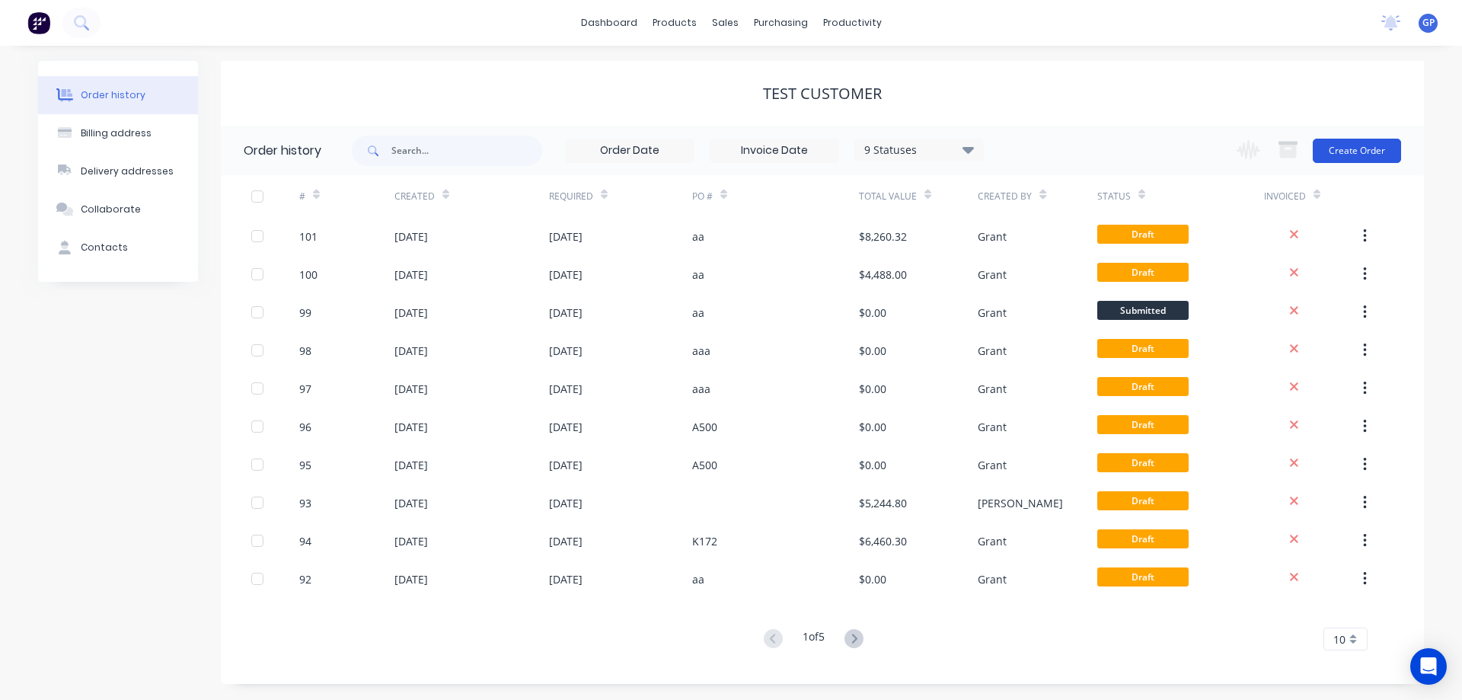
click at [1375, 142] on button "Create Order" at bounding box center [1356, 151] width 88 height 24
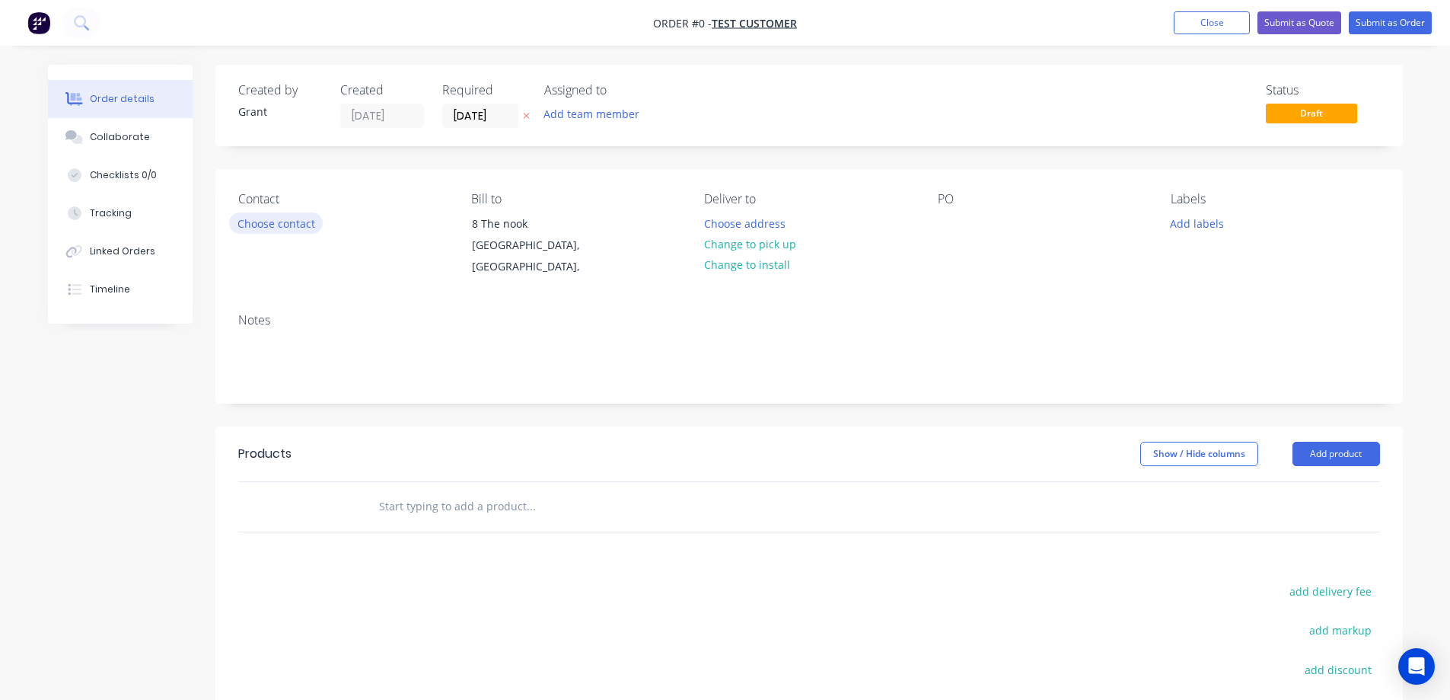
click at [280, 224] on button "Choose contact" at bounding box center [276, 222] width 94 height 21
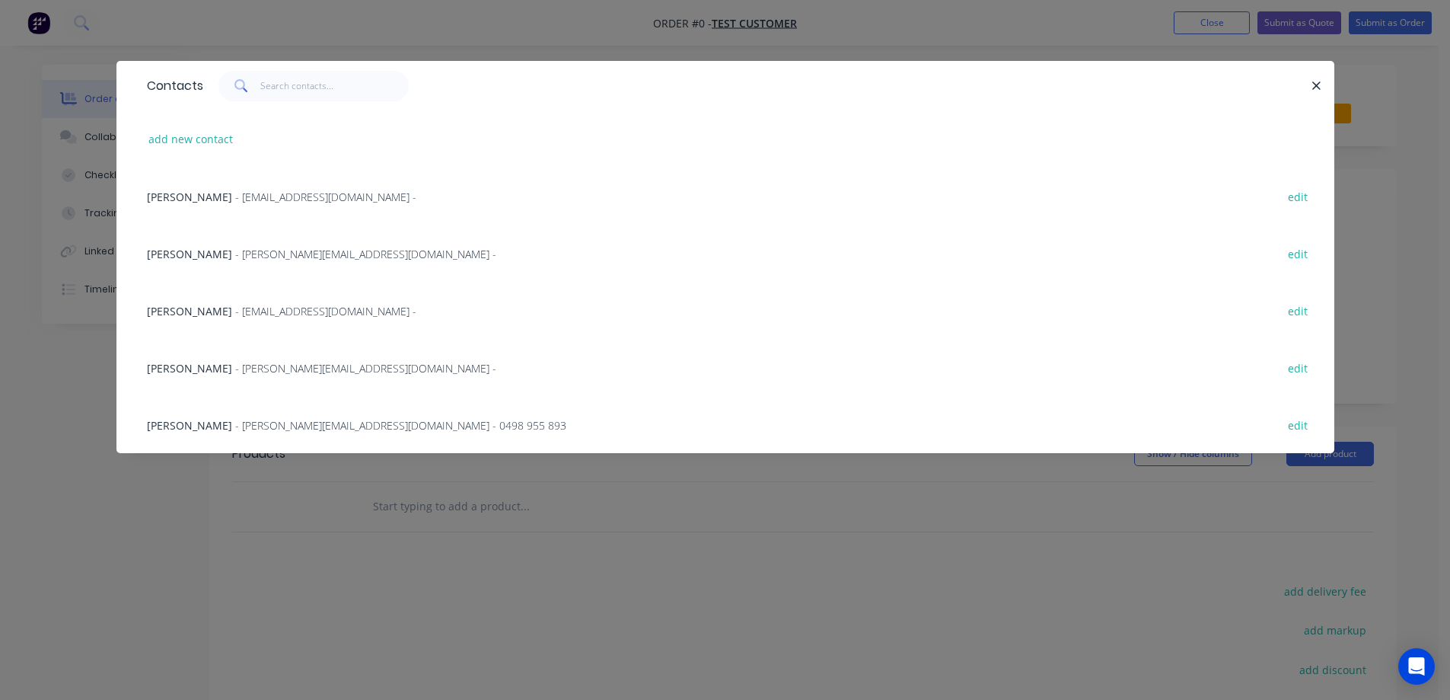
click at [243, 314] on span "- [EMAIL_ADDRESS][DOMAIN_NAME] -" at bounding box center [325, 311] width 181 height 14
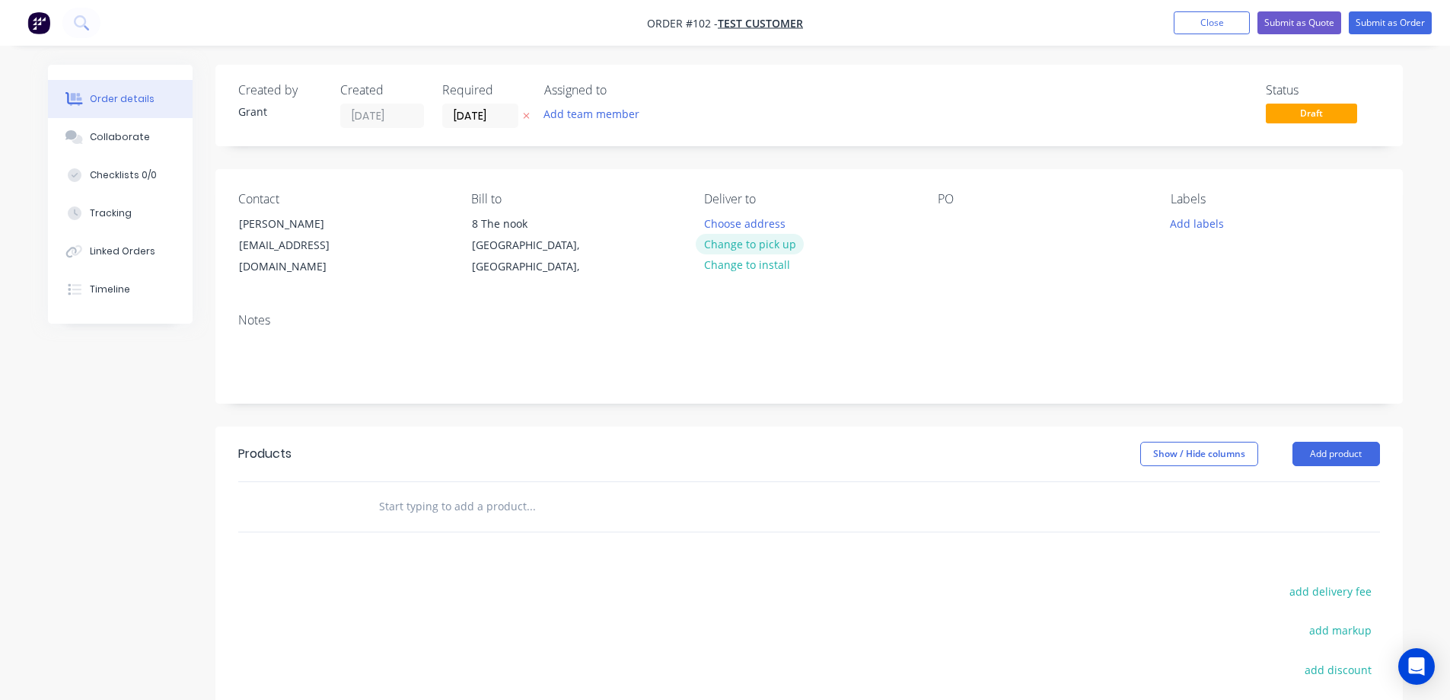
click at [752, 242] on button "Change to pick up" at bounding box center [750, 244] width 108 height 21
click at [954, 202] on div "PO" at bounding box center [1042, 199] width 209 height 14
click at [951, 194] on div "PO" at bounding box center [1042, 199] width 209 height 14
click at [950, 226] on div at bounding box center [950, 223] width 24 height 22
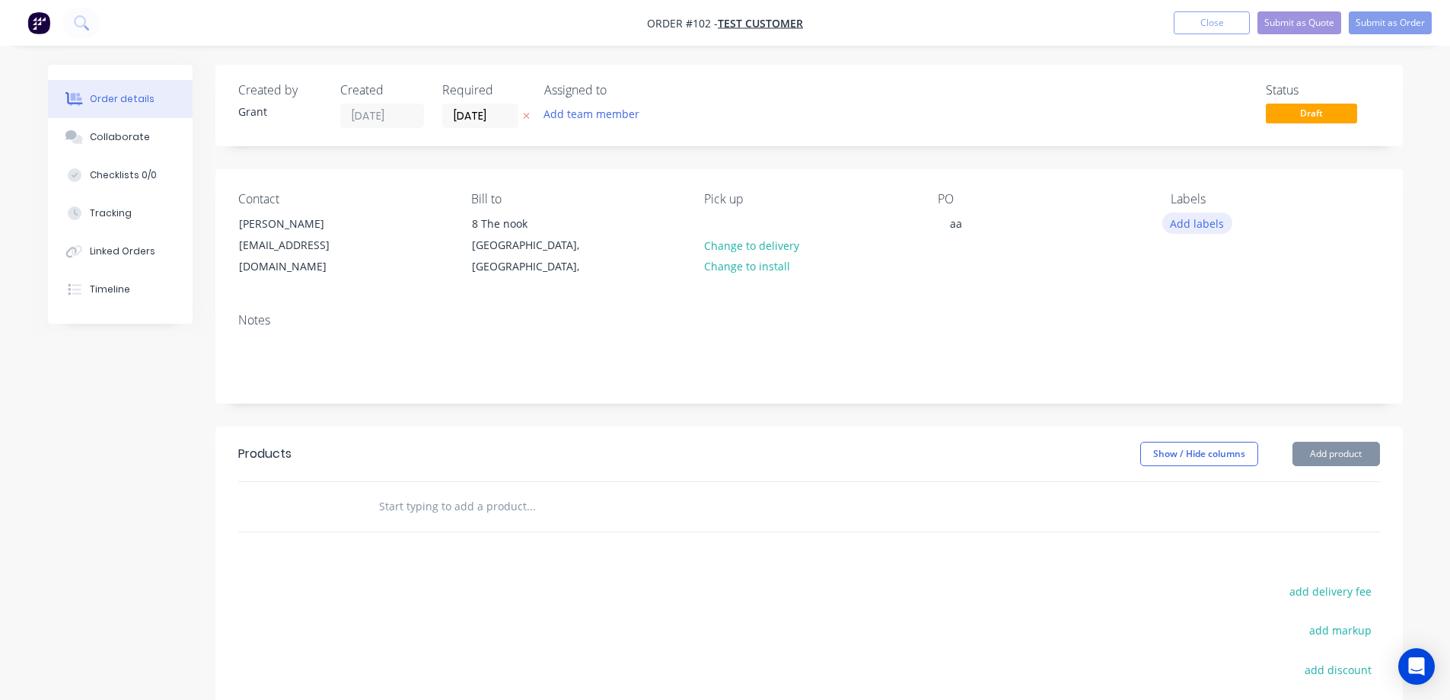
click at [1203, 228] on button "Add labels" at bounding box center [1197, 222] width 70 height 21
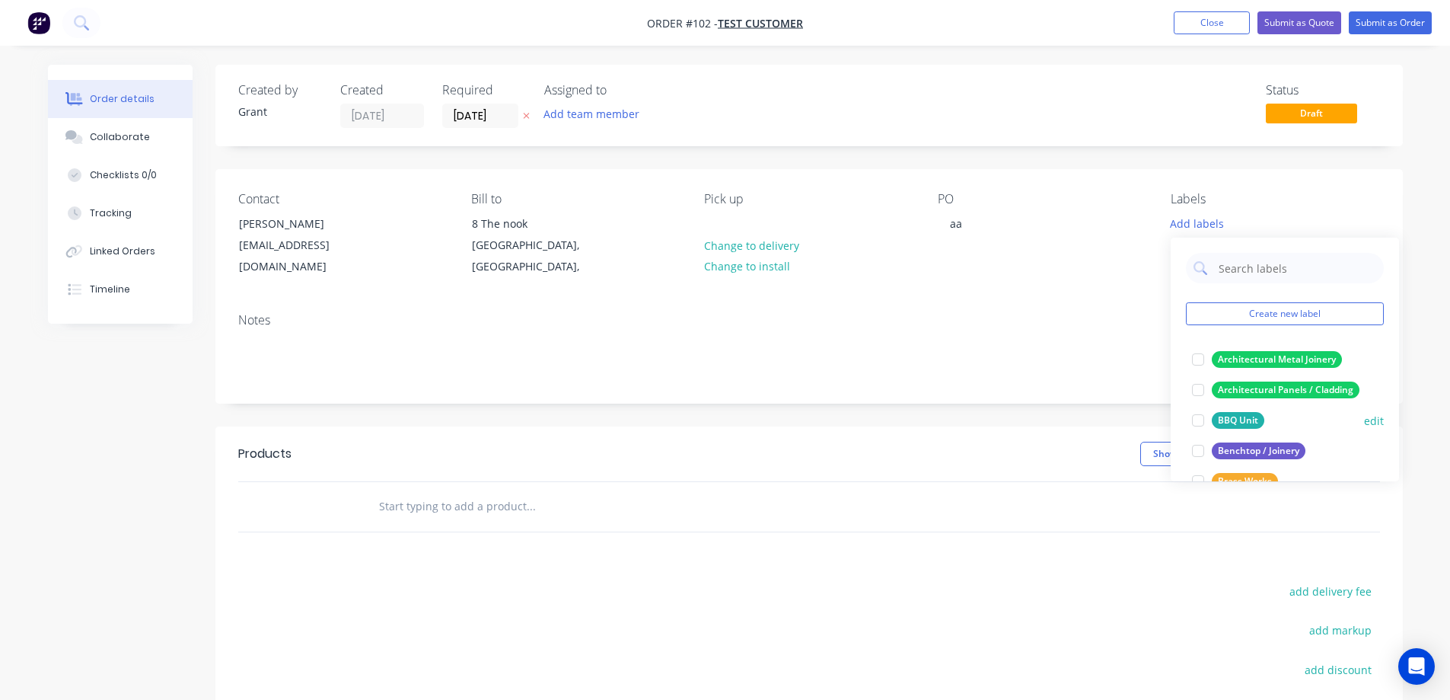
click at [1197, 416] on div at bounding box center [1198, 420] width 30 height 30
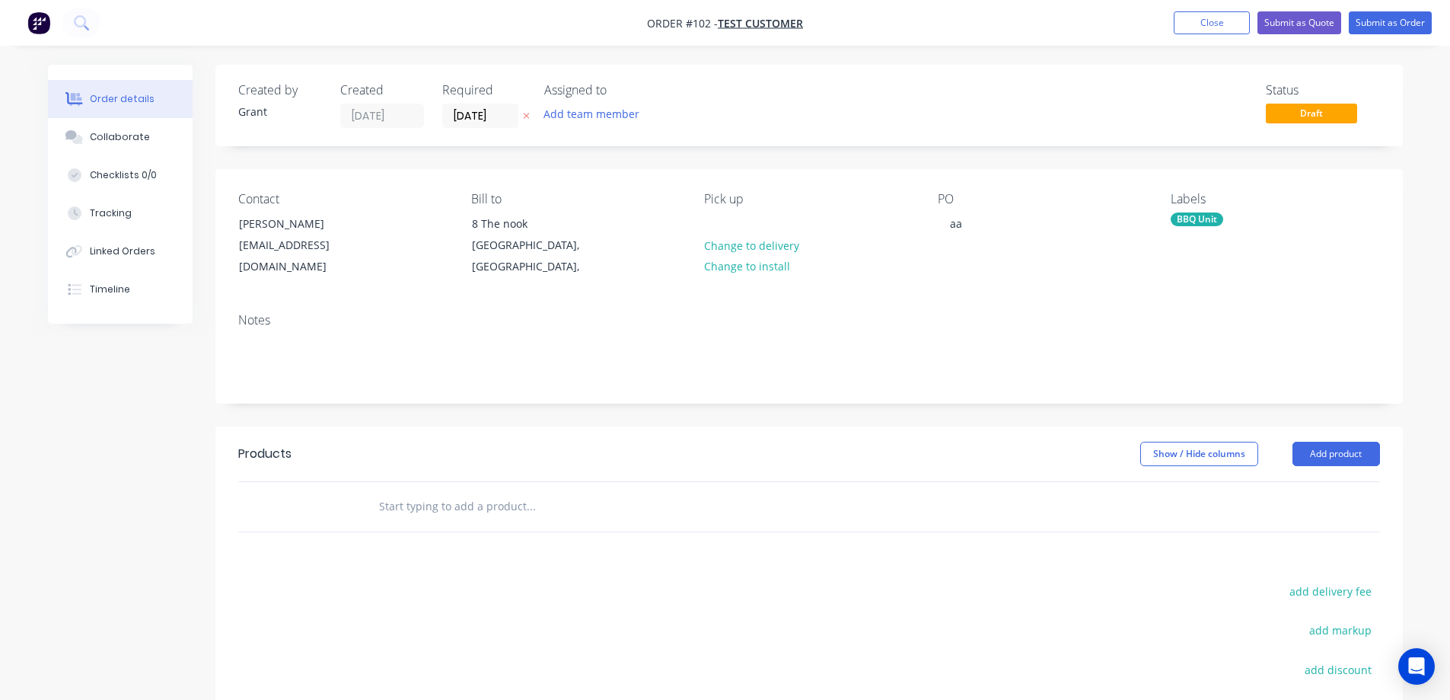
click at [344, 473] on header "Products Show / Hide columns Add product" at bounding box center [809, 453] width 1188 height 55
click at [1342, 454] on button "Add product" at bounding box center [1337, 454] width 88 height 24
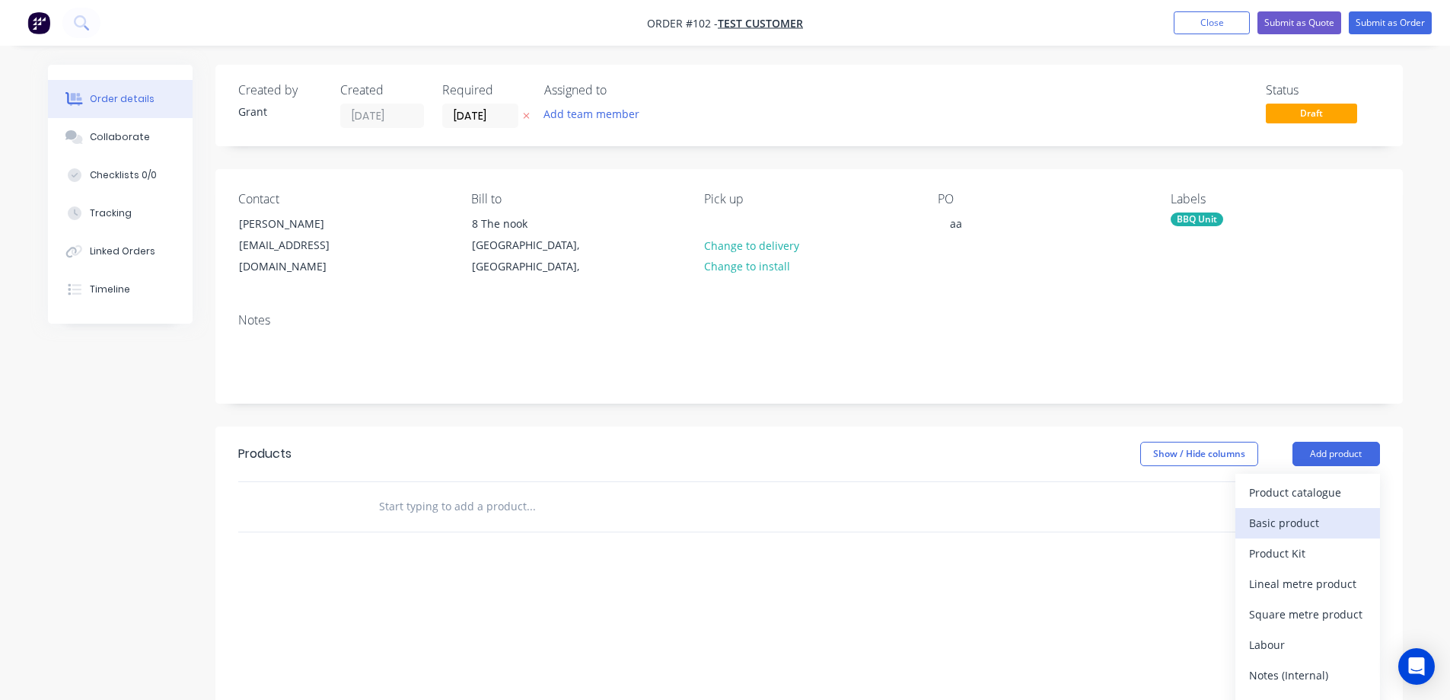
click at [1296, 516] on div "Basic product" at bounding box center [1307, 523] width 117 height 22
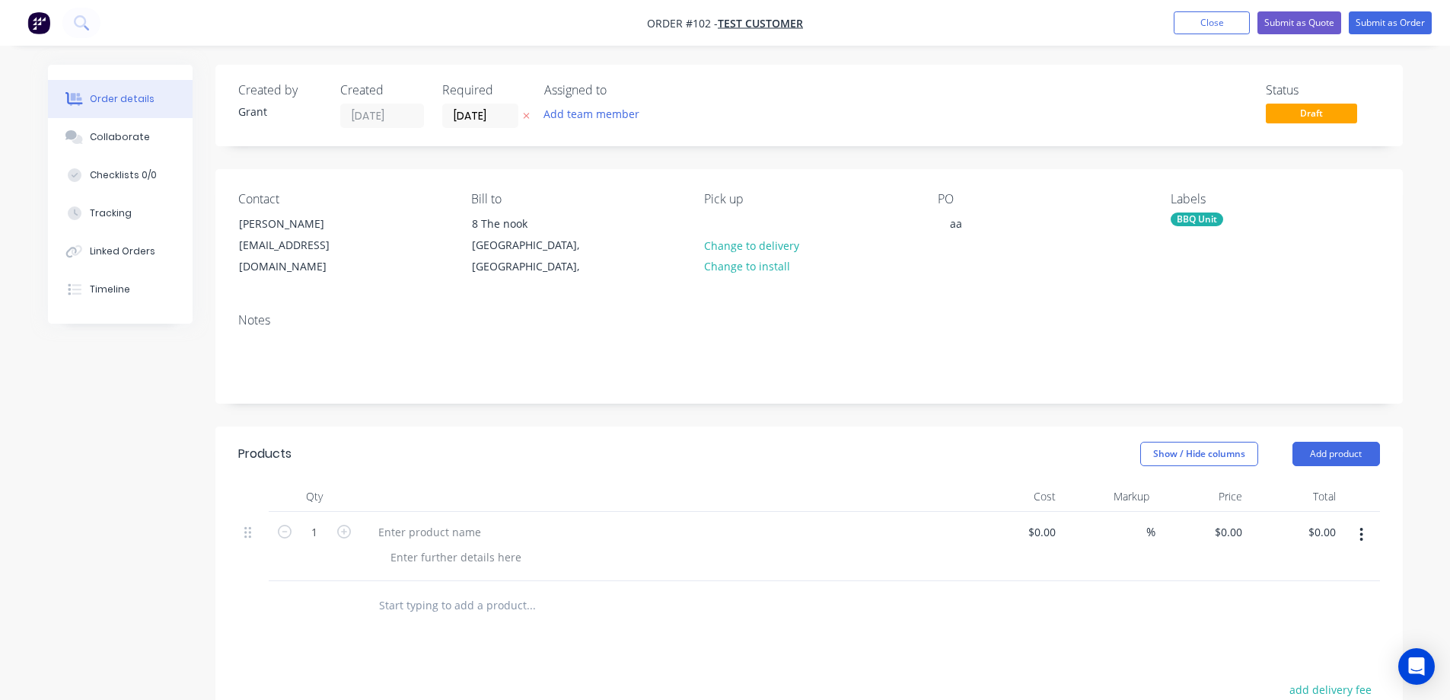
click at [501, 528] on div at bounding box center [664, 532] width 597 height 22
click at [486, 534] on div at bounding box center [429, 532] width 127 height 22
type input "$2,500.00"
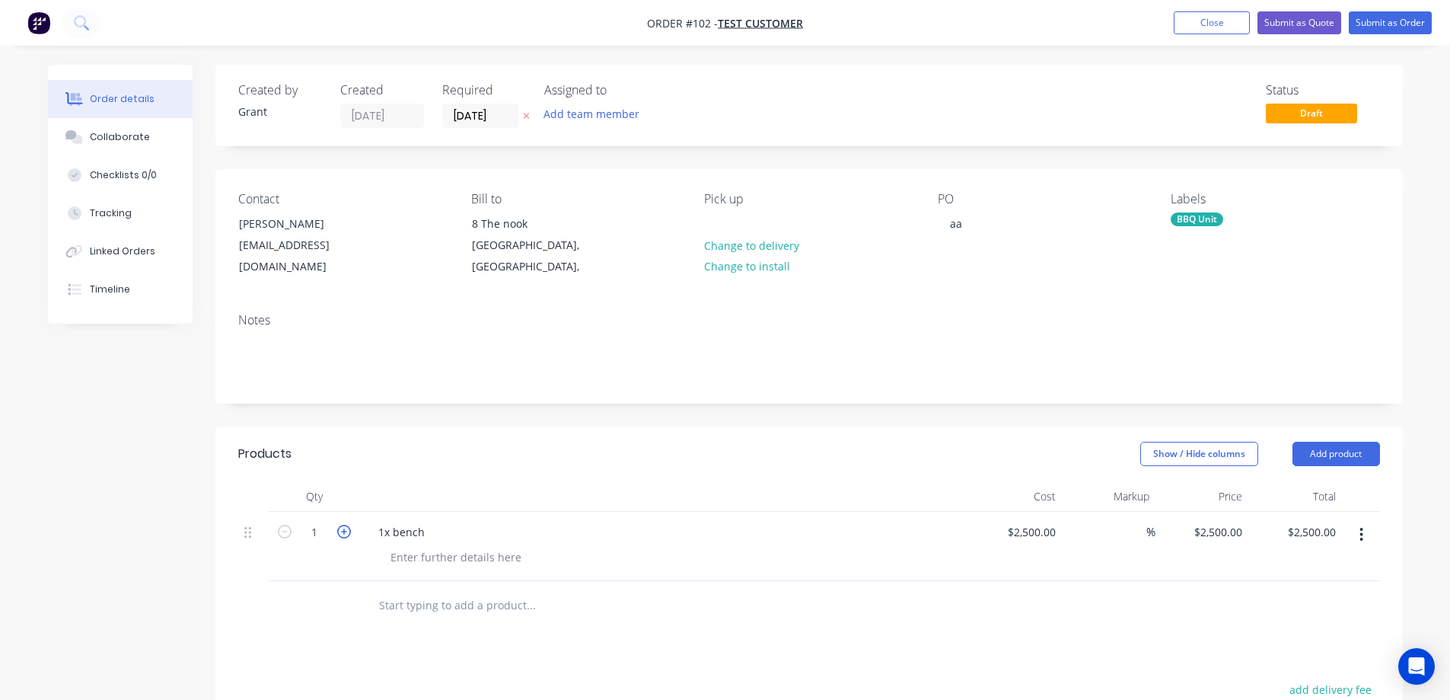
click at [340, 531] on icon "button" at bounding box center [344, 531] width 14 height 14
type input "2"
type input "$5,000.00"
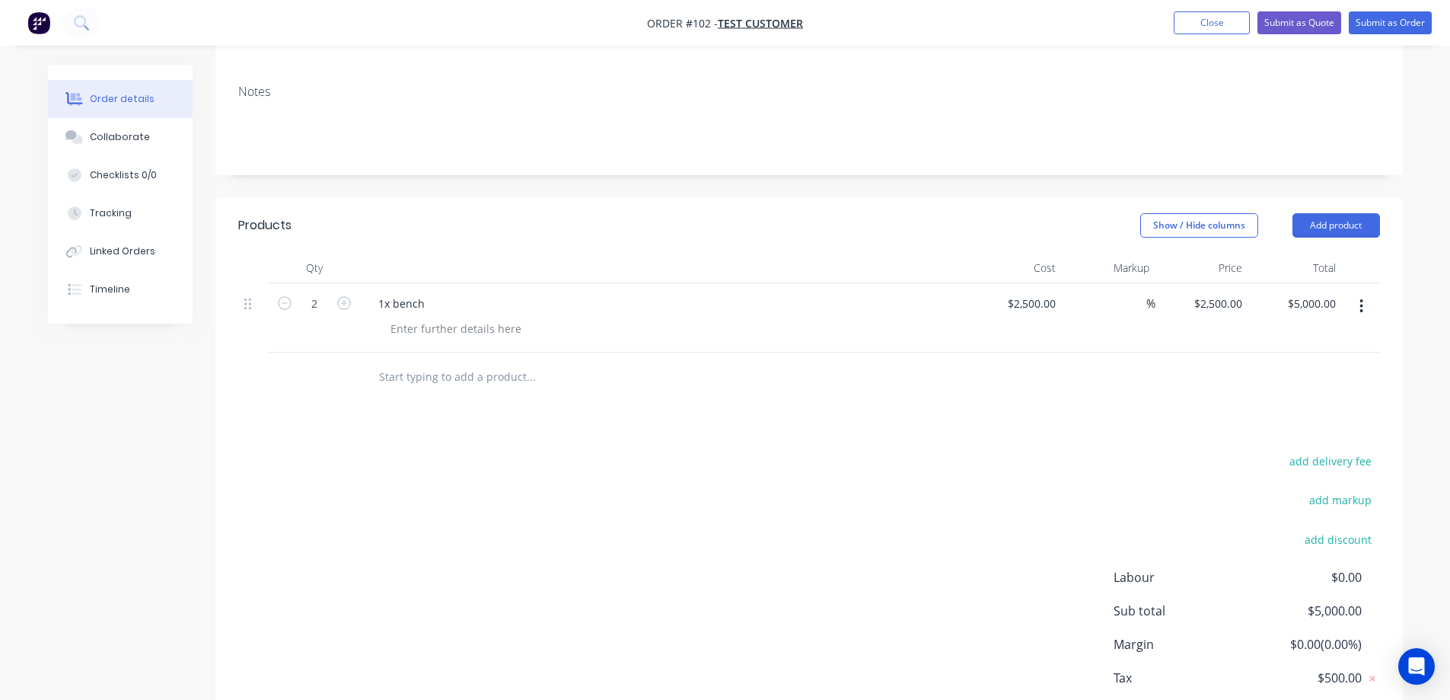
scroll to position [319, 0]
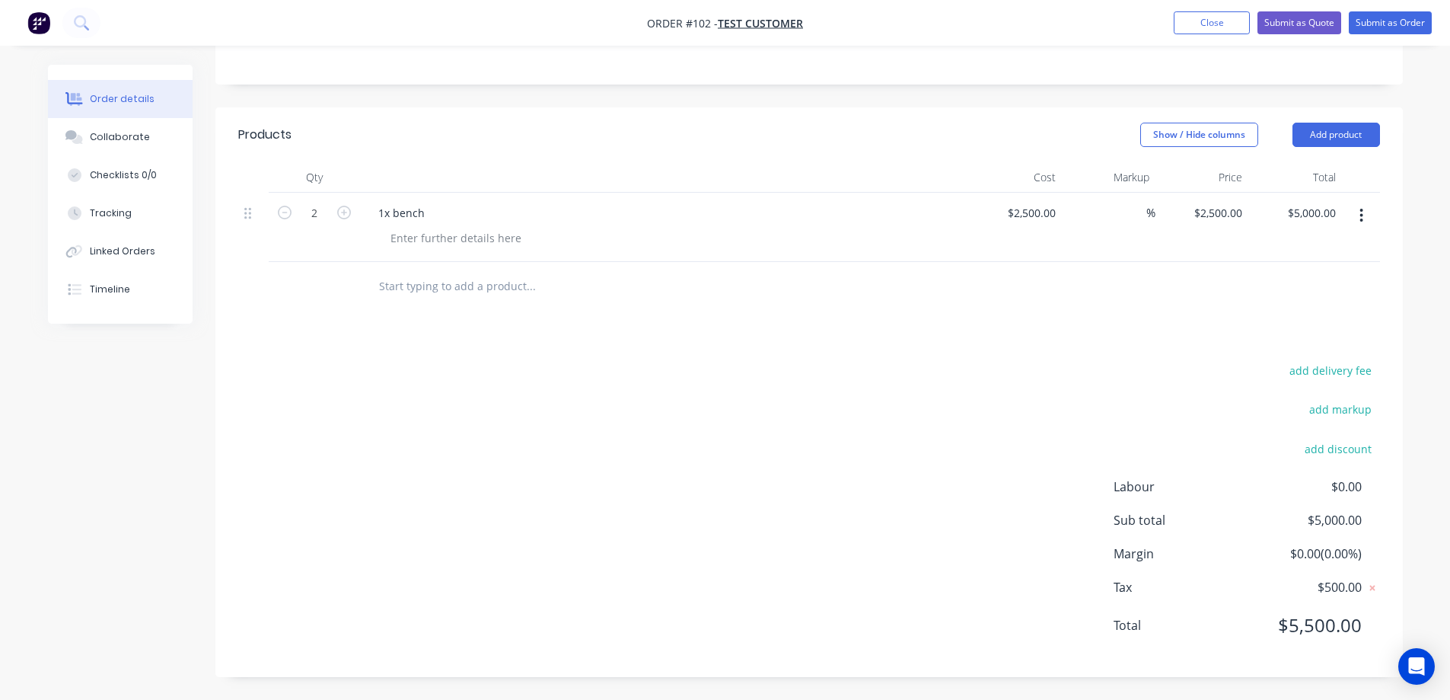
drag, startPoint x: 690, startPoint y: 121, endPoint x: 684, endPoint y: 377, distance: 255.8
click at [684, 377] on div "add delivery fee add markup add discount Labour $0.00 Sub total $5,000.00 Margi…" at bounding box center [809, 507] width 1142 height 294
drag, startPoint x: 684, startPoint y: 377, endPoint x: 671, endPoint y: 378, distance: 13.0
click at [671, 378] on div "add delivery fee add markup add discount Labour $0.00 Sub total $5,000.00 Margi…" at bounding box center [809, 507] width 1142 height 294
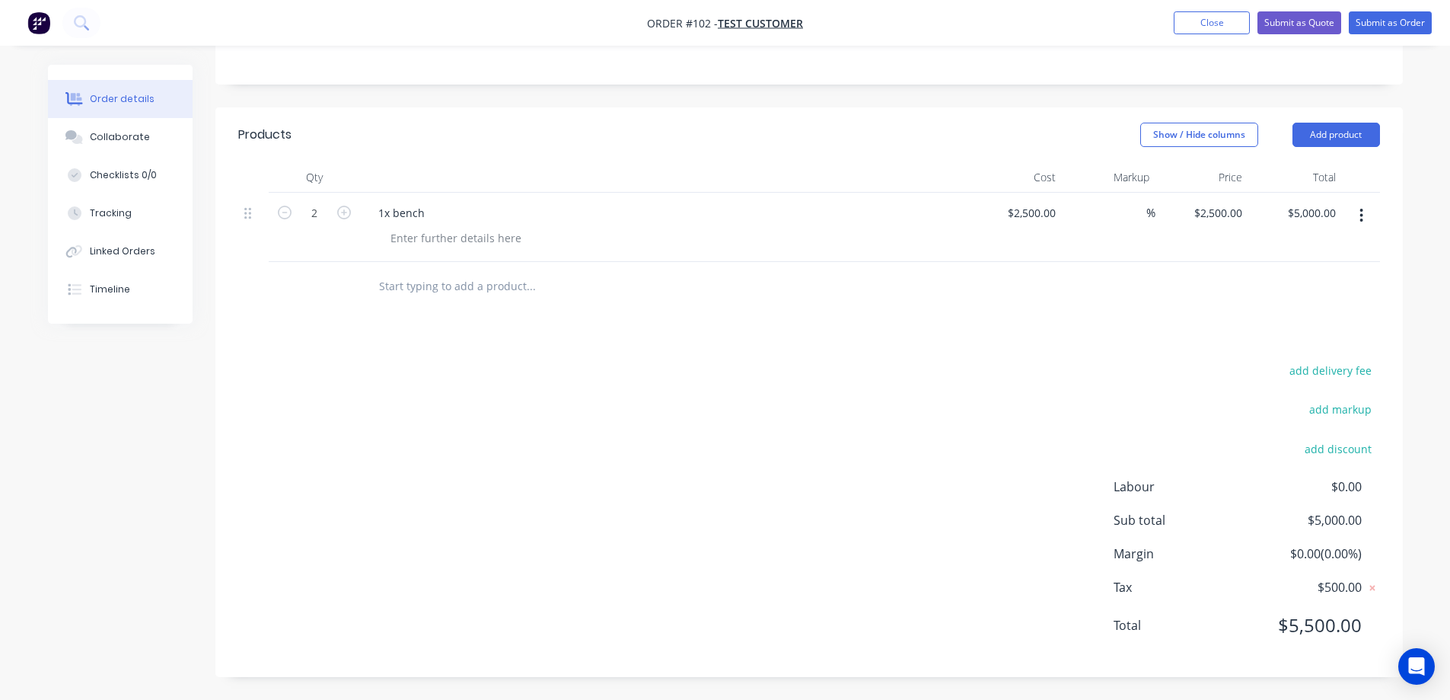
click at [663, 380] on div "add delivery fee add markup add discount Labour $0.00 Sub total $5,000.00 Margi…" at bounding box center [809, 507] width 1142 height 294
